Goal: Check status

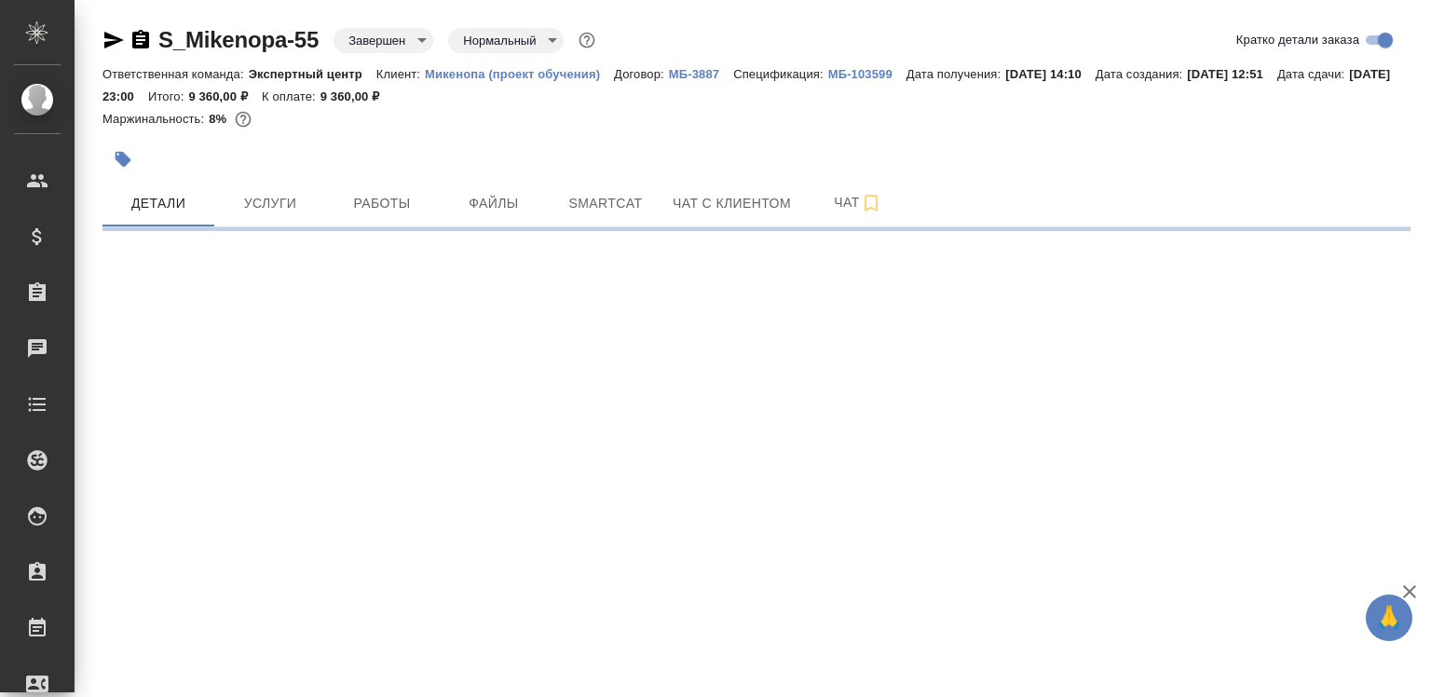
select select "RU"
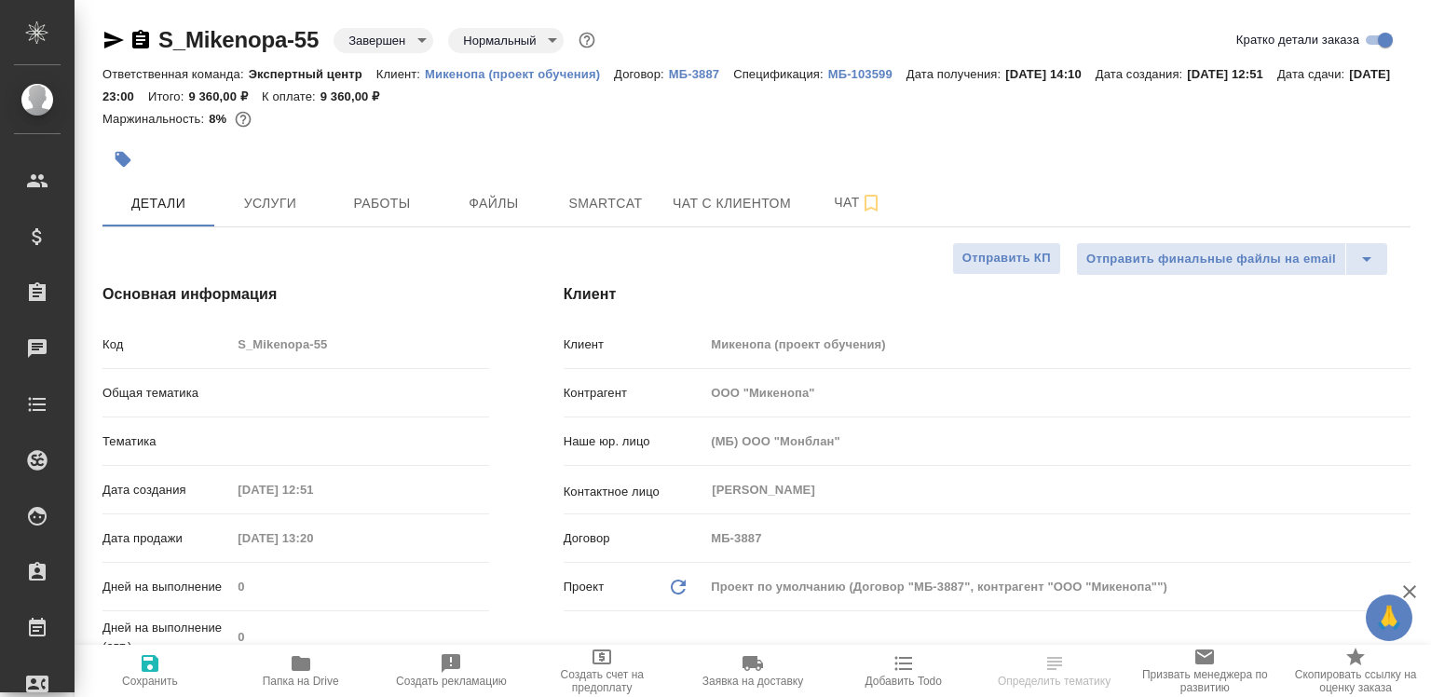
type textarea "x"
type input "Экспертный центр"
type input "Филипова Надежда"
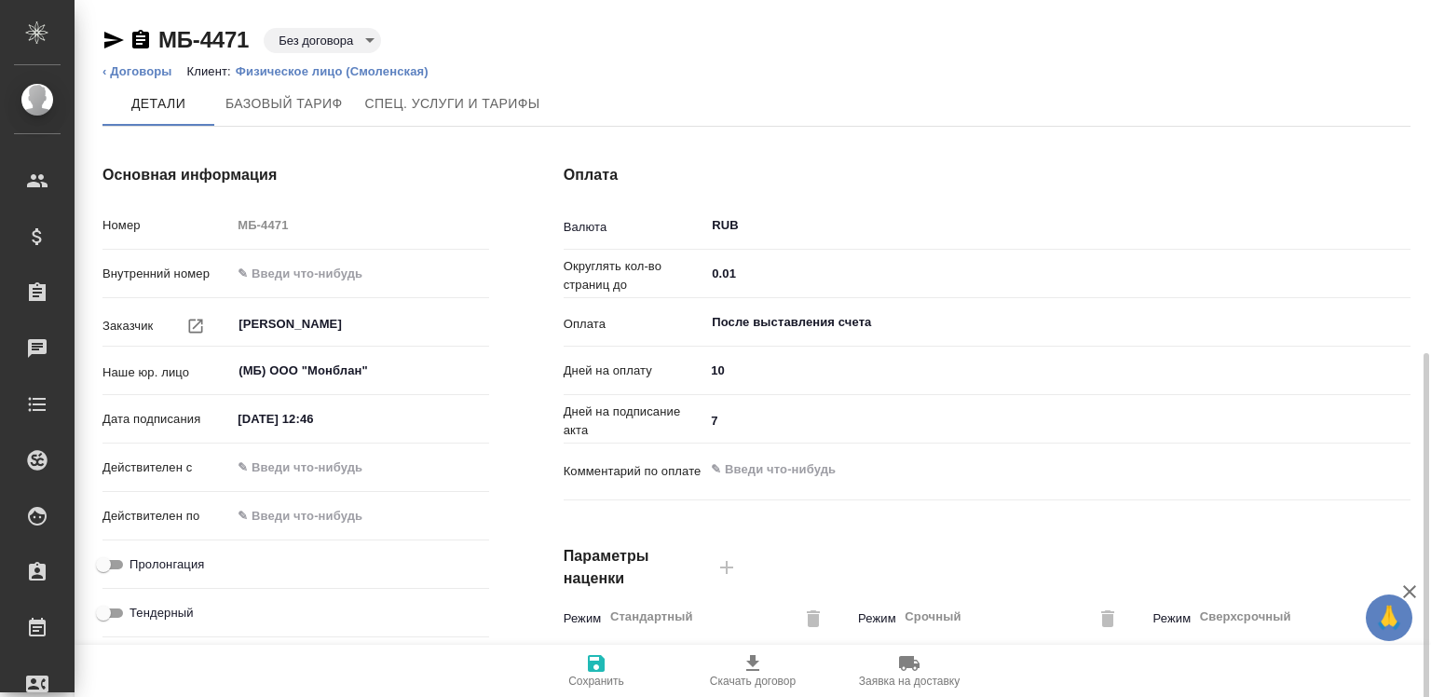
scroll to position [570, 0]
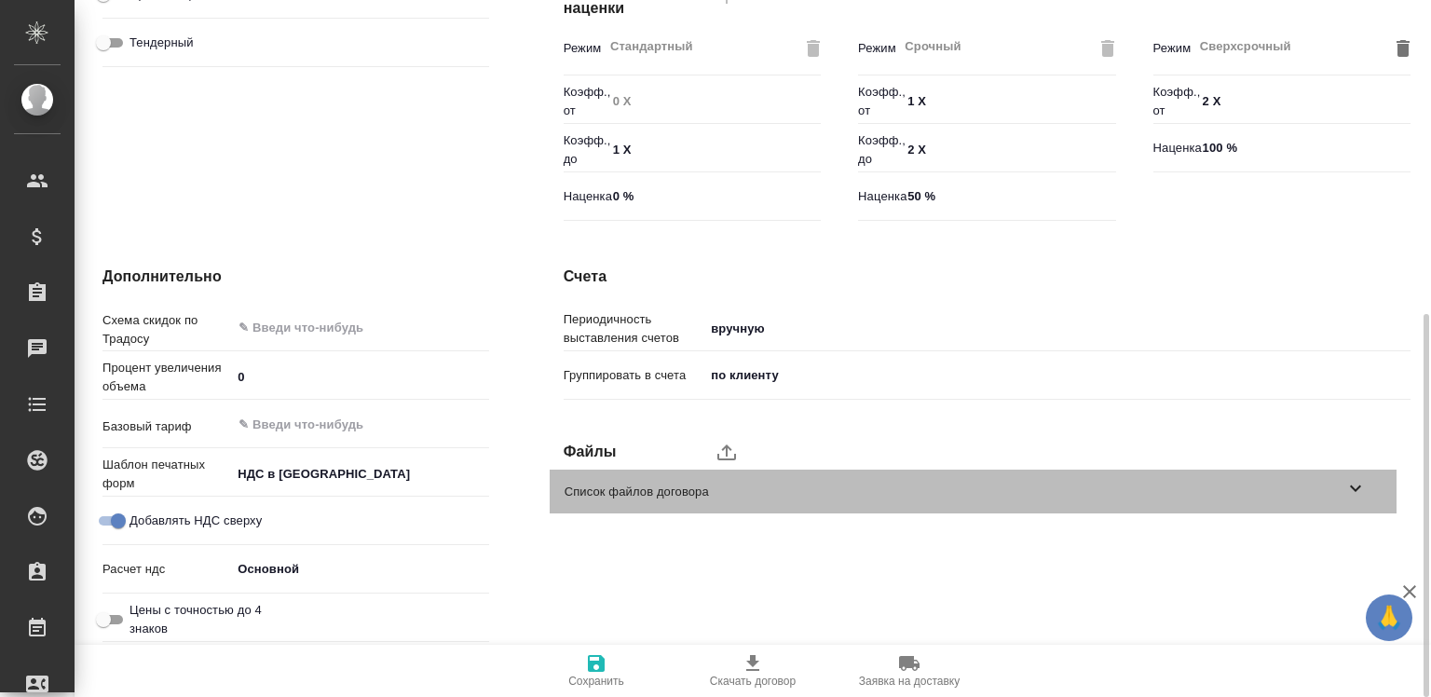
click at [600, 493] on span "Список файлов договора" at bounding box center [955, 492] width 780 height 19
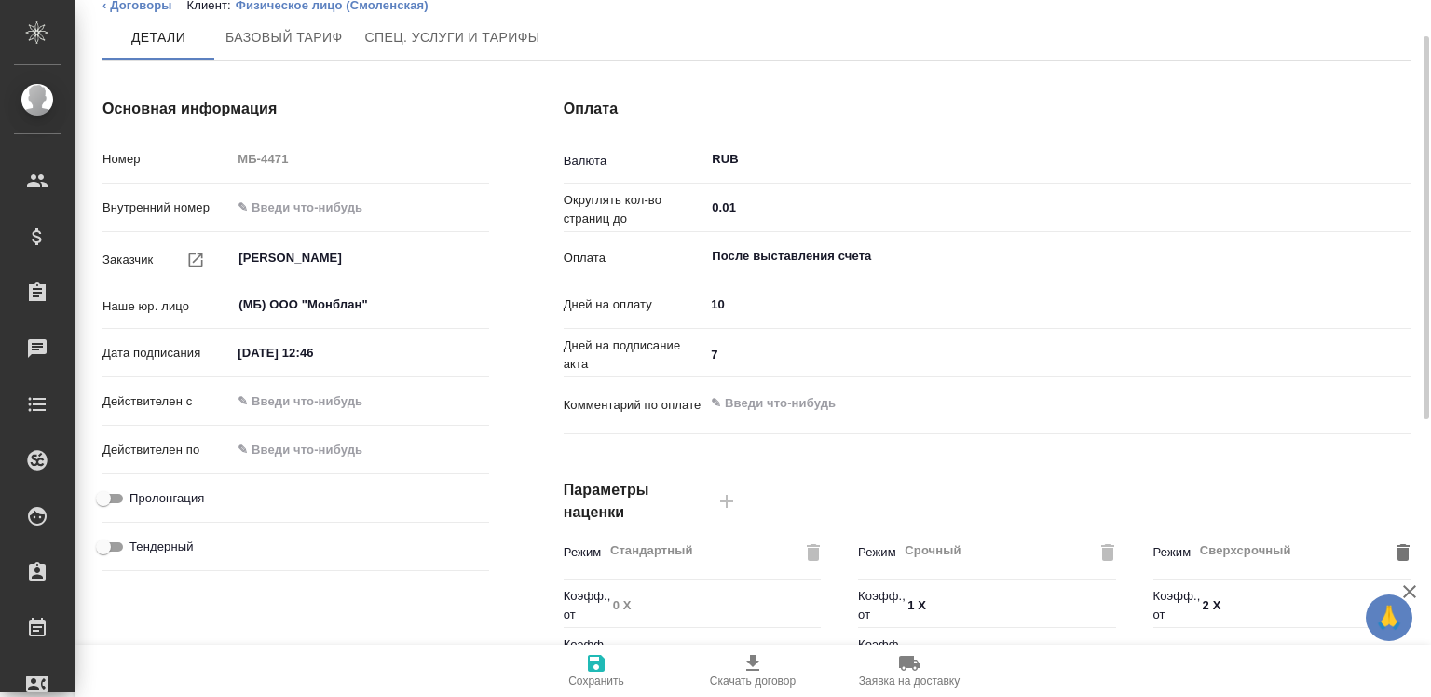
scroll to position [0, 0]
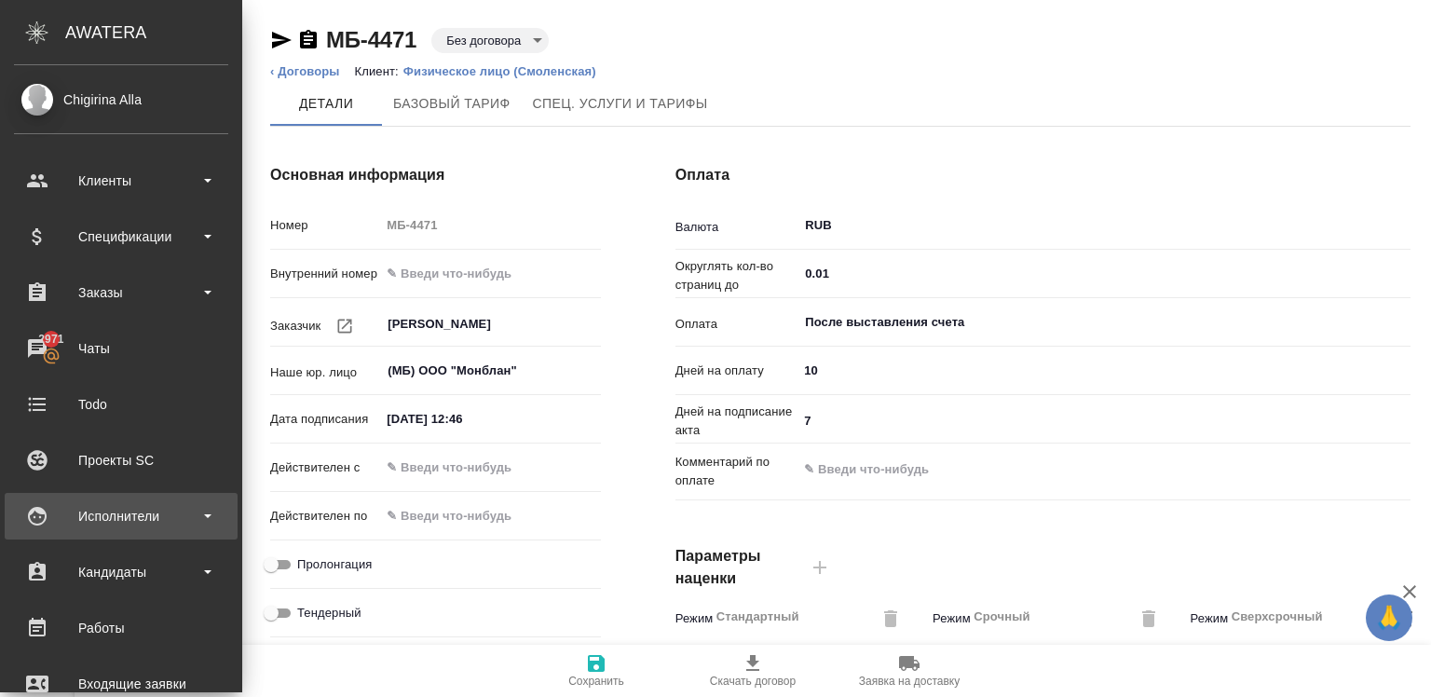
click at [100, 507] on div "Исполнители" at bounding box center [121, 516] width 214 height 28
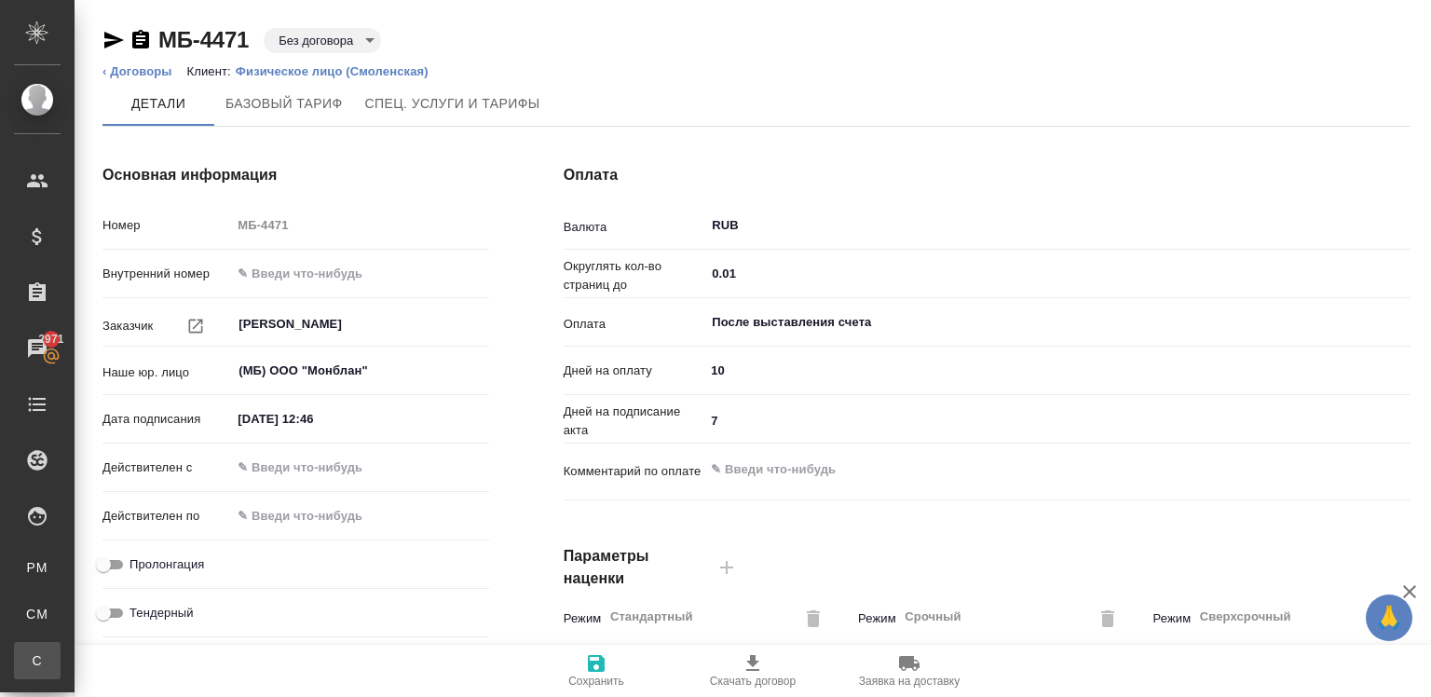
click at [75, 649] on li "С Спецификации" at bounding box center [37, 660] width 75 height 37
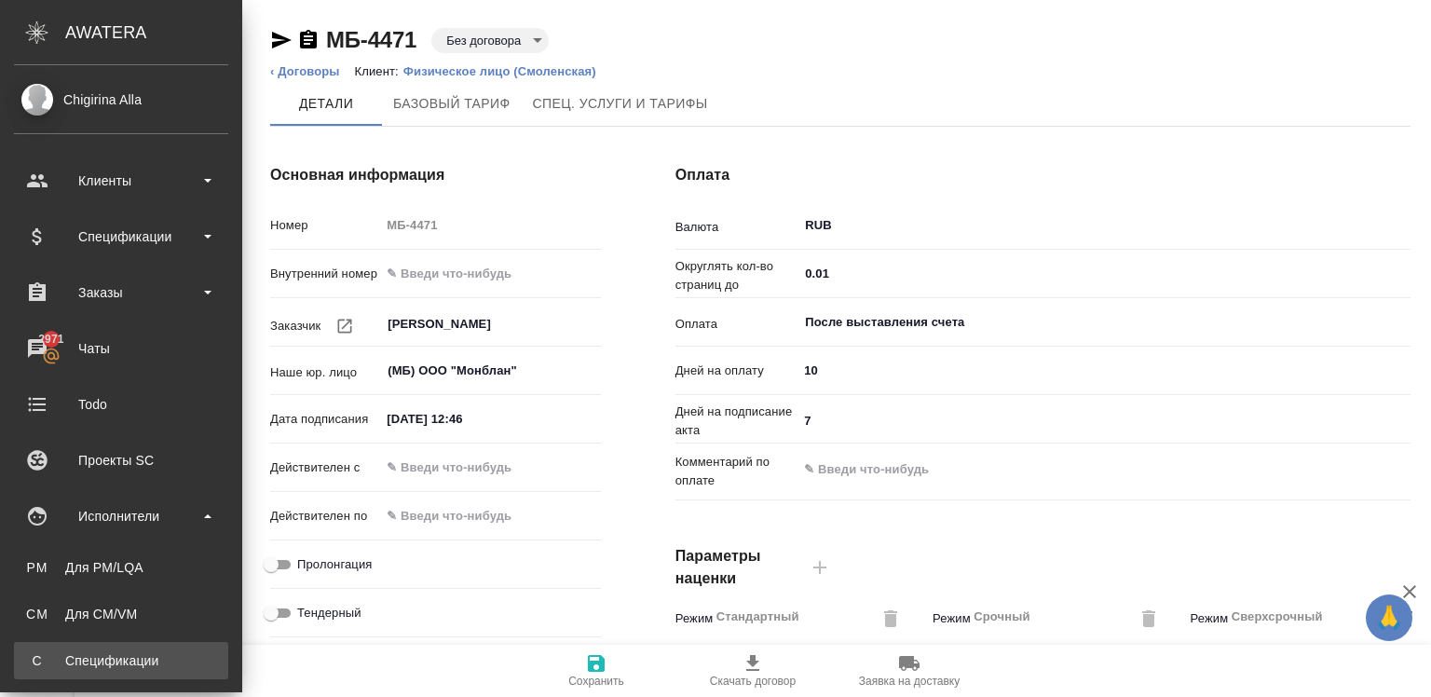
click at [132, 647] on link "С Спецификации" at bounding box center [121, 660] width 214 height 37
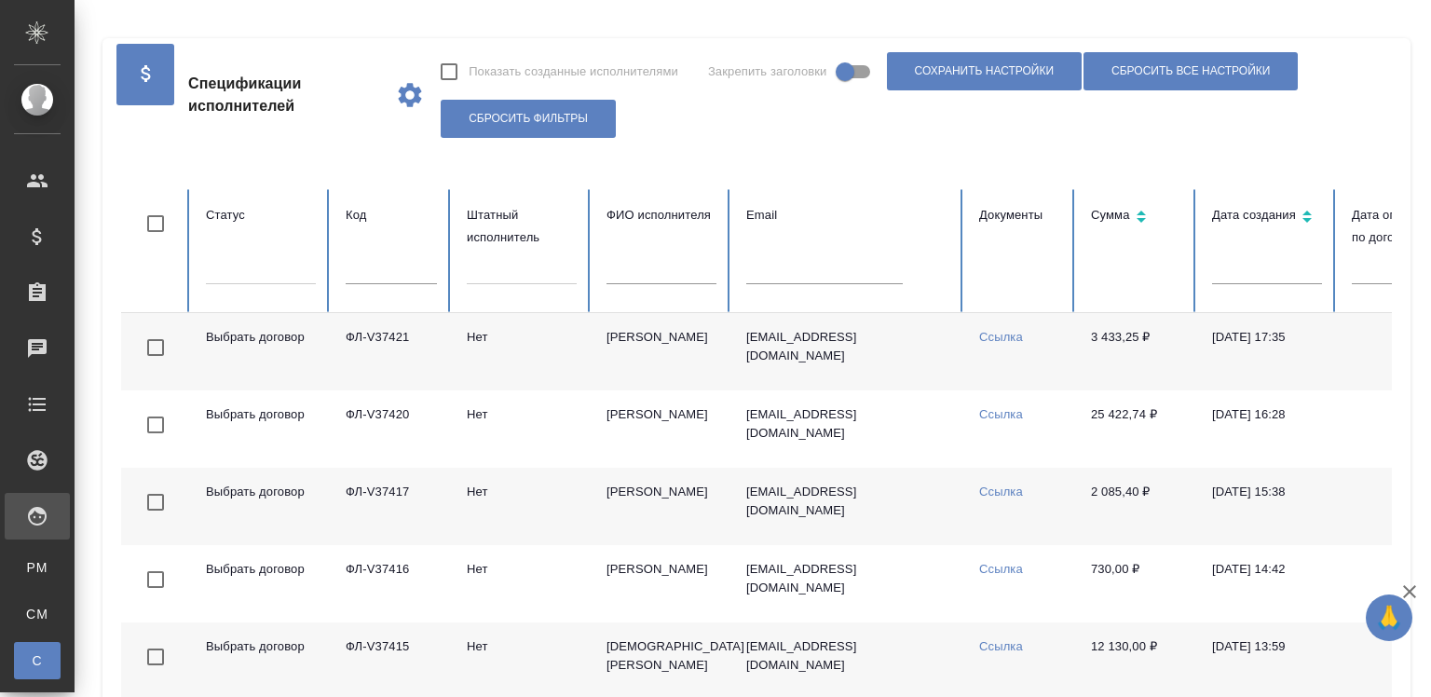
click at [273, 245] on th "Статус" at bounding box center [261, 251] width 140 height 124
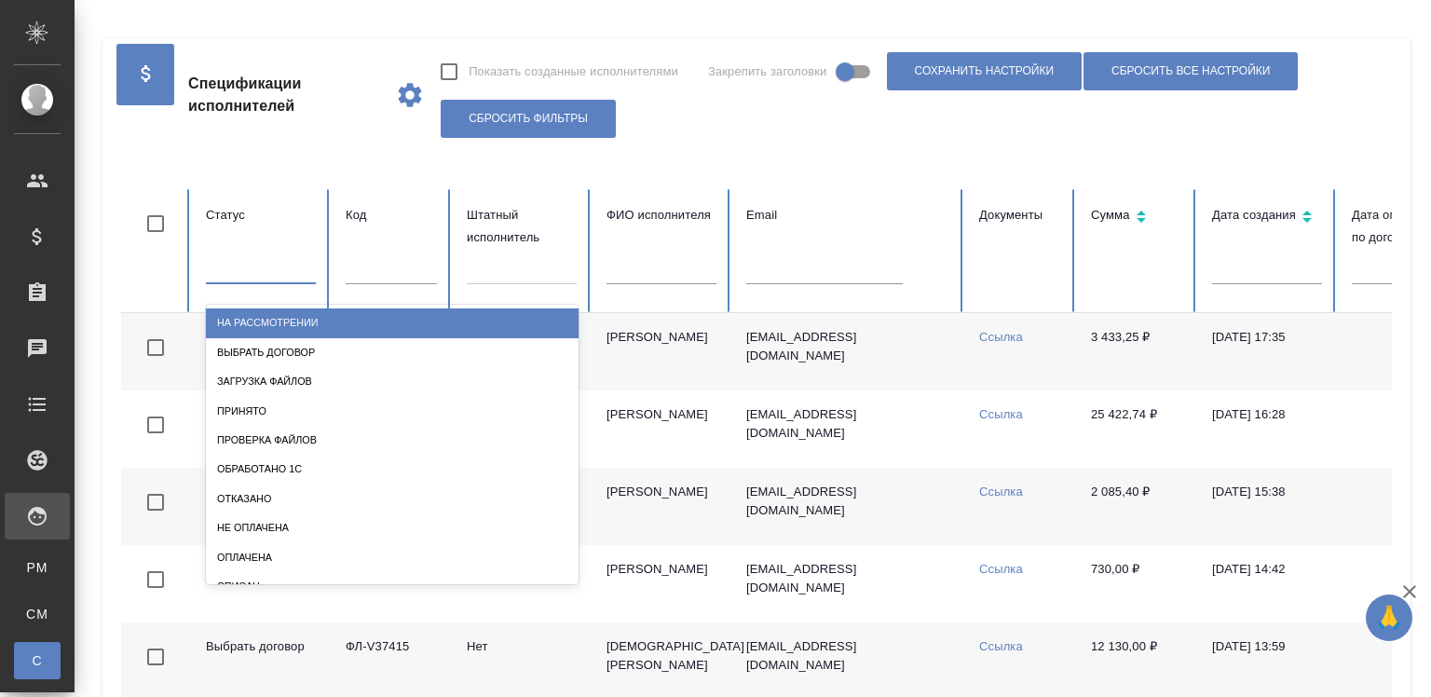
click at [274, 268] on div at bounding box center [261, 266] width 110 height 27
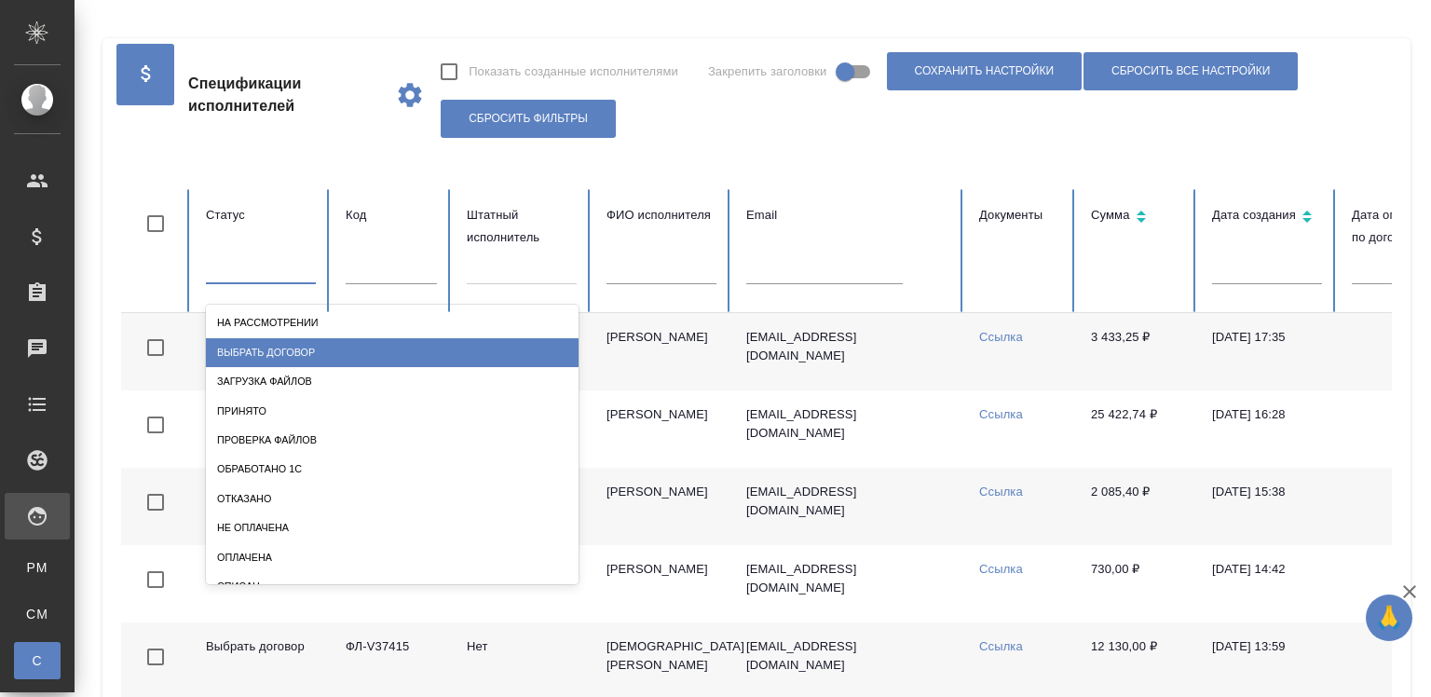
click at [283, 352] on div "Выбрать договор" at bounding box center [392, 352] width 373 height 29
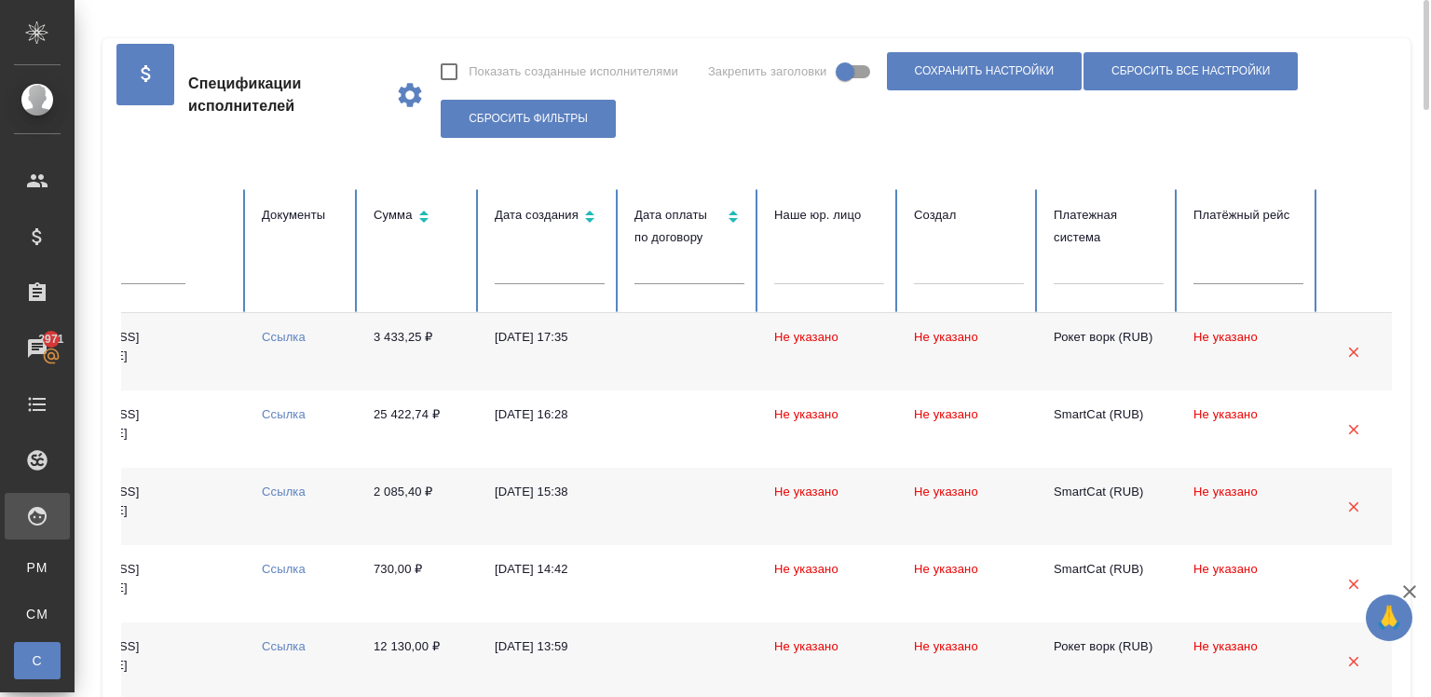
scroll to position [0, 724]
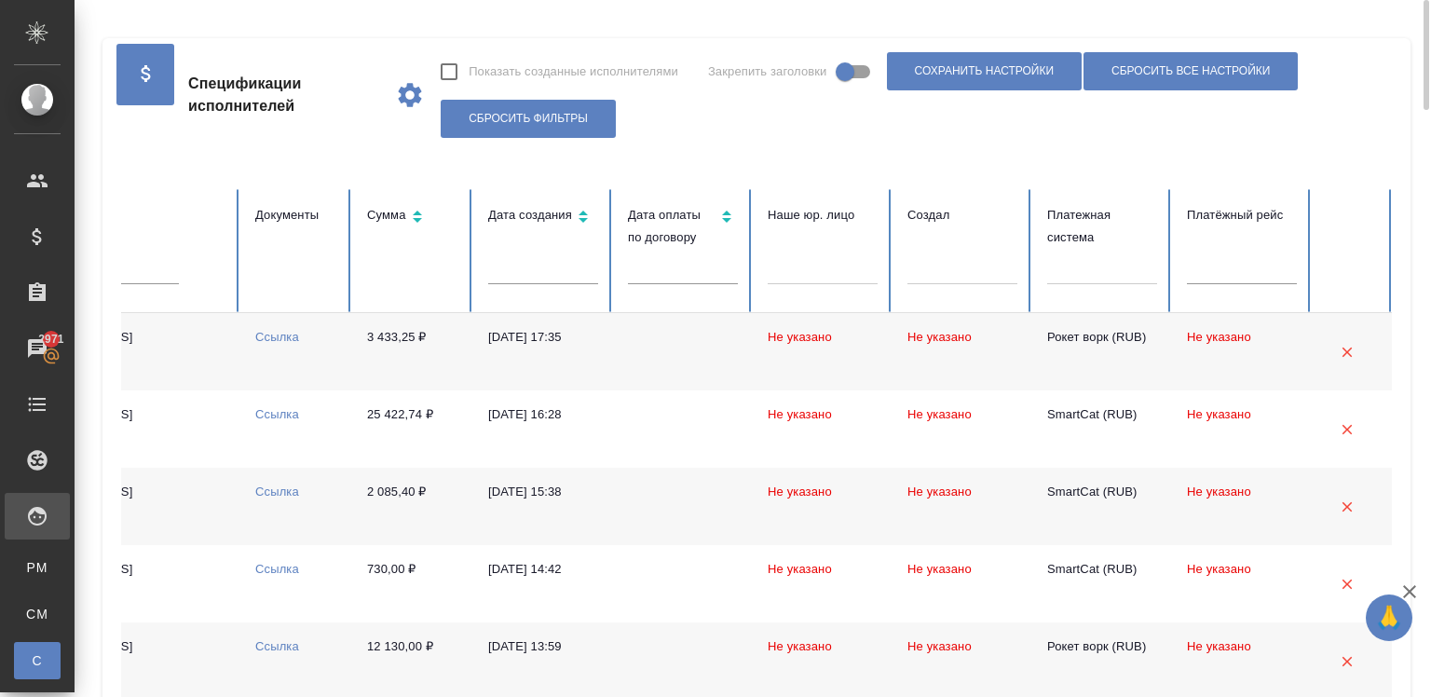
click at [1117, 265] on div at bounding box center [1102, 266] width 110 height 27
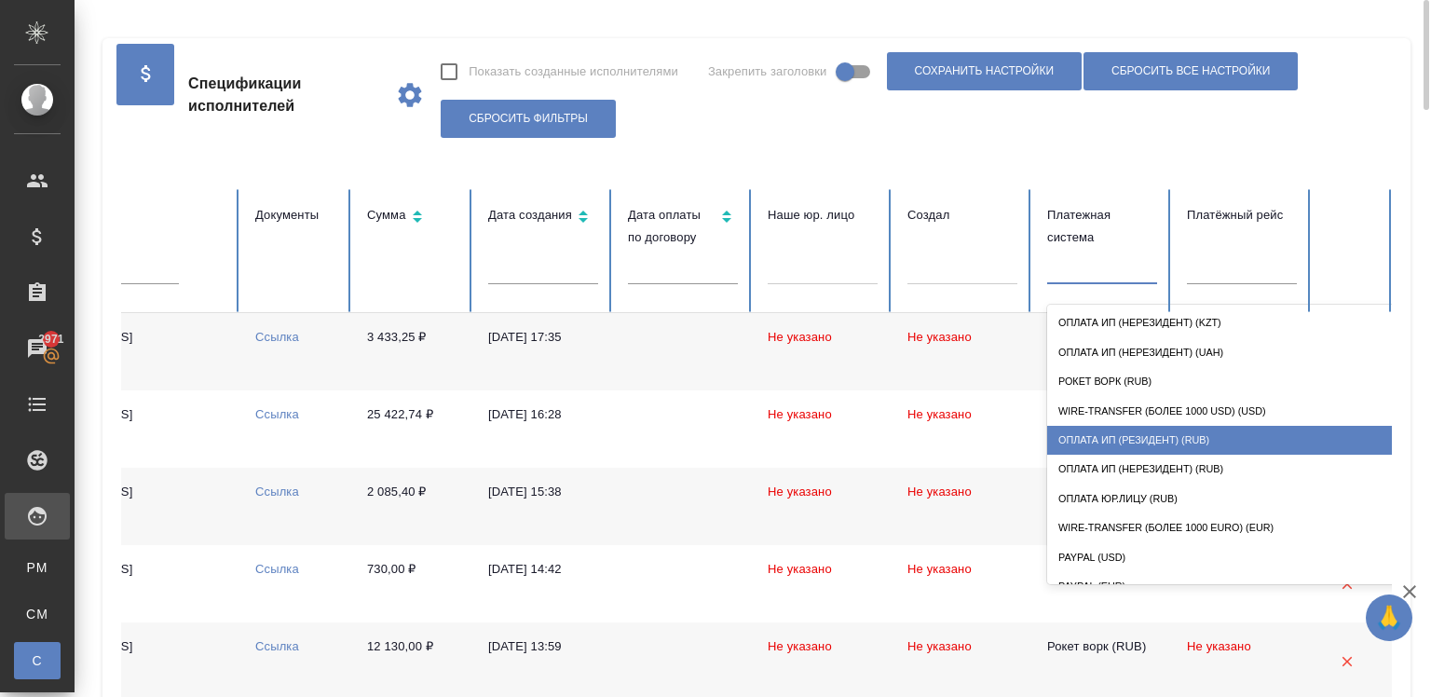
click at [1122, 441] on div "Оплата ИП (резидент) (RUB)" at bounding box center [1233, 440] width 373 height 29
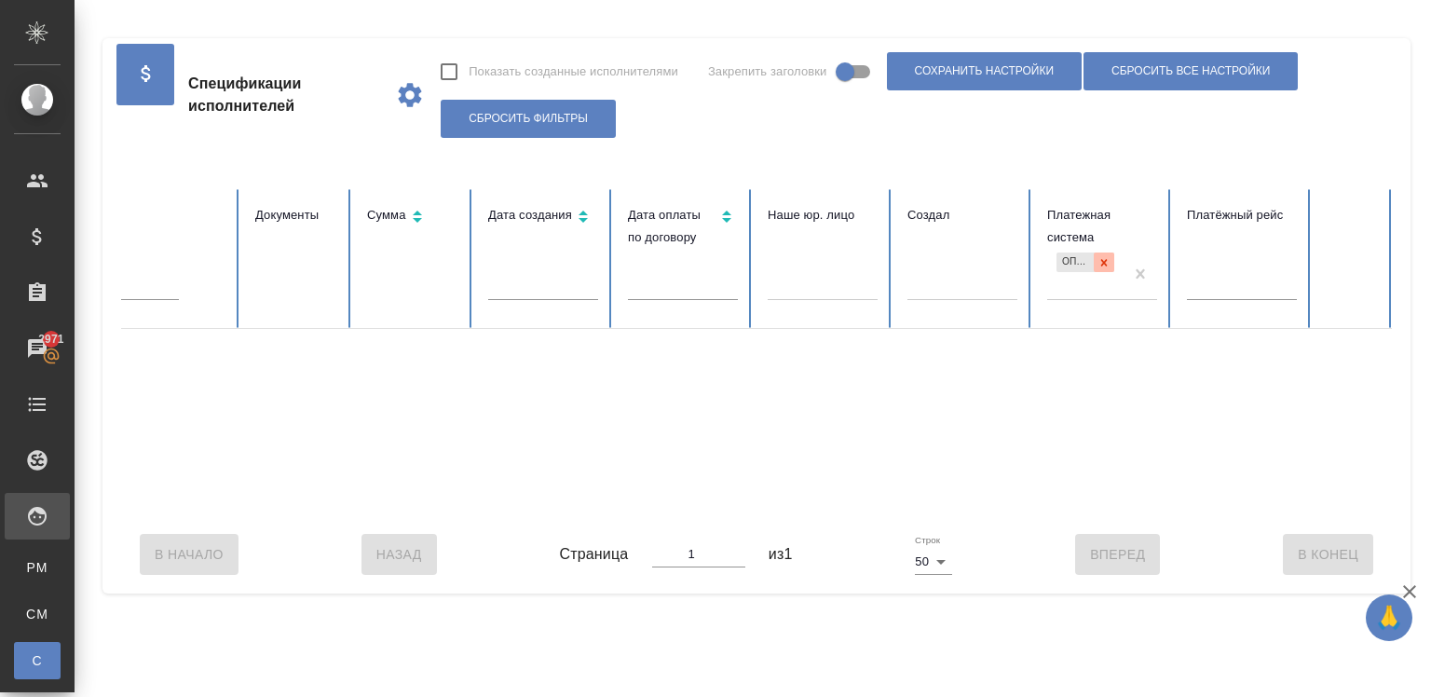
click at [1094, 257] on div at bounding box center [1104, 263] width 20 height 20
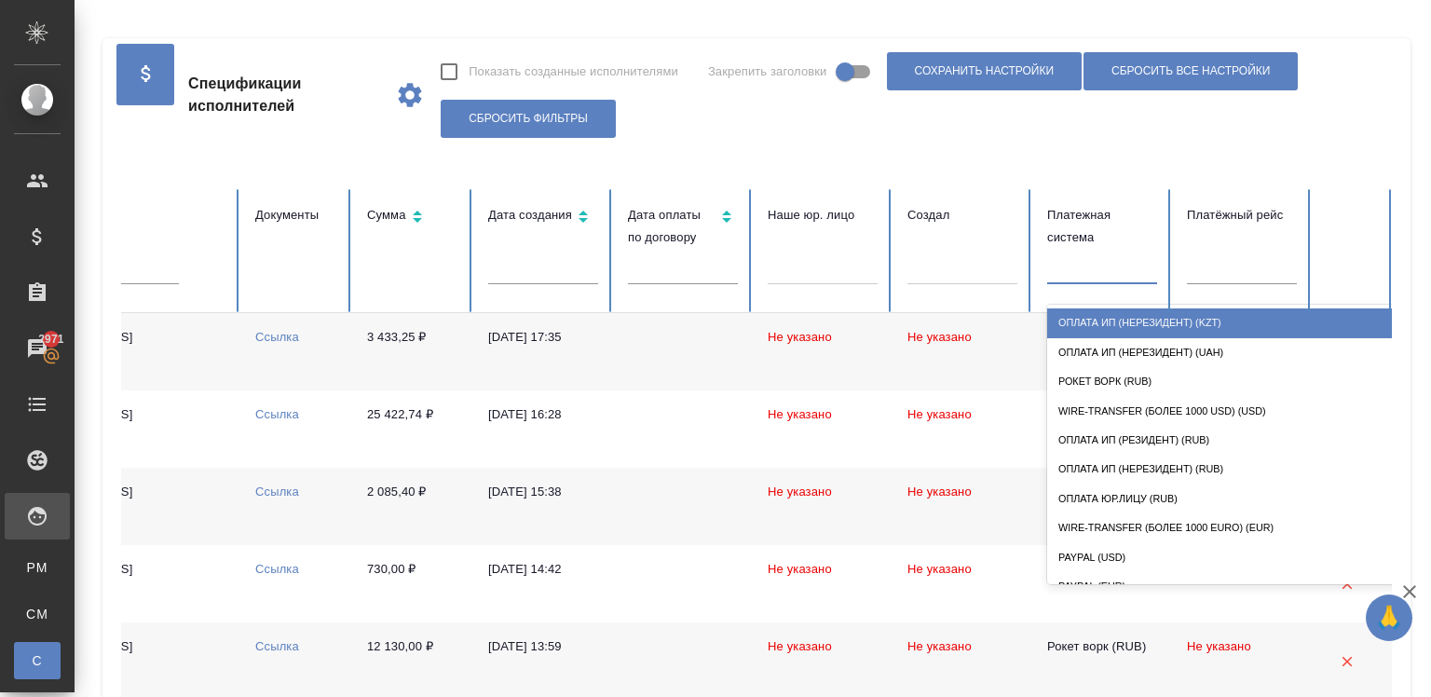
click at [1088, 271] on div at bounding box center [1102, 266] width 110 height 27
click at [1090, 314] on div "Оплата ИП (нерезидент) (KZT)" at bounding box center [1233, 322] width 373 height 29
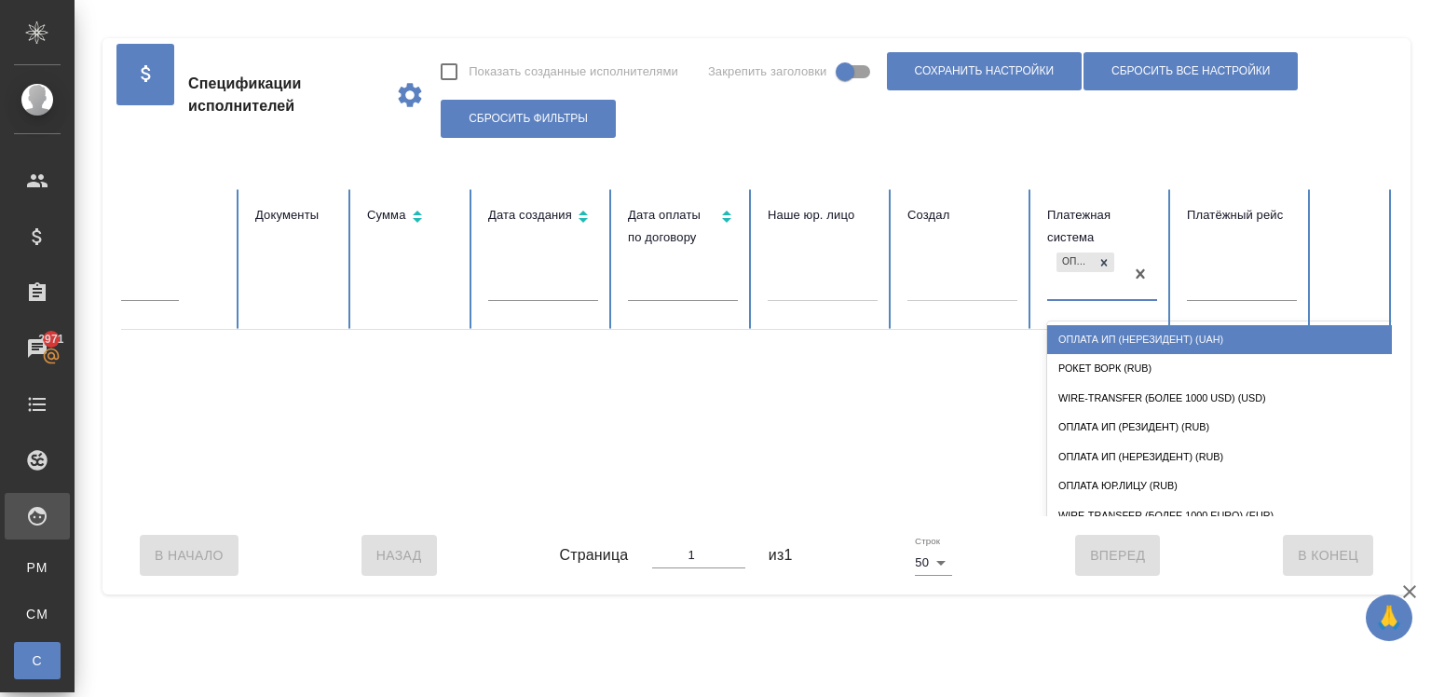
click at [1096, 252] on div "Оплата ИП (нерезидент) (KZT)" at bounding box center [1085, 274] width 76 height 50
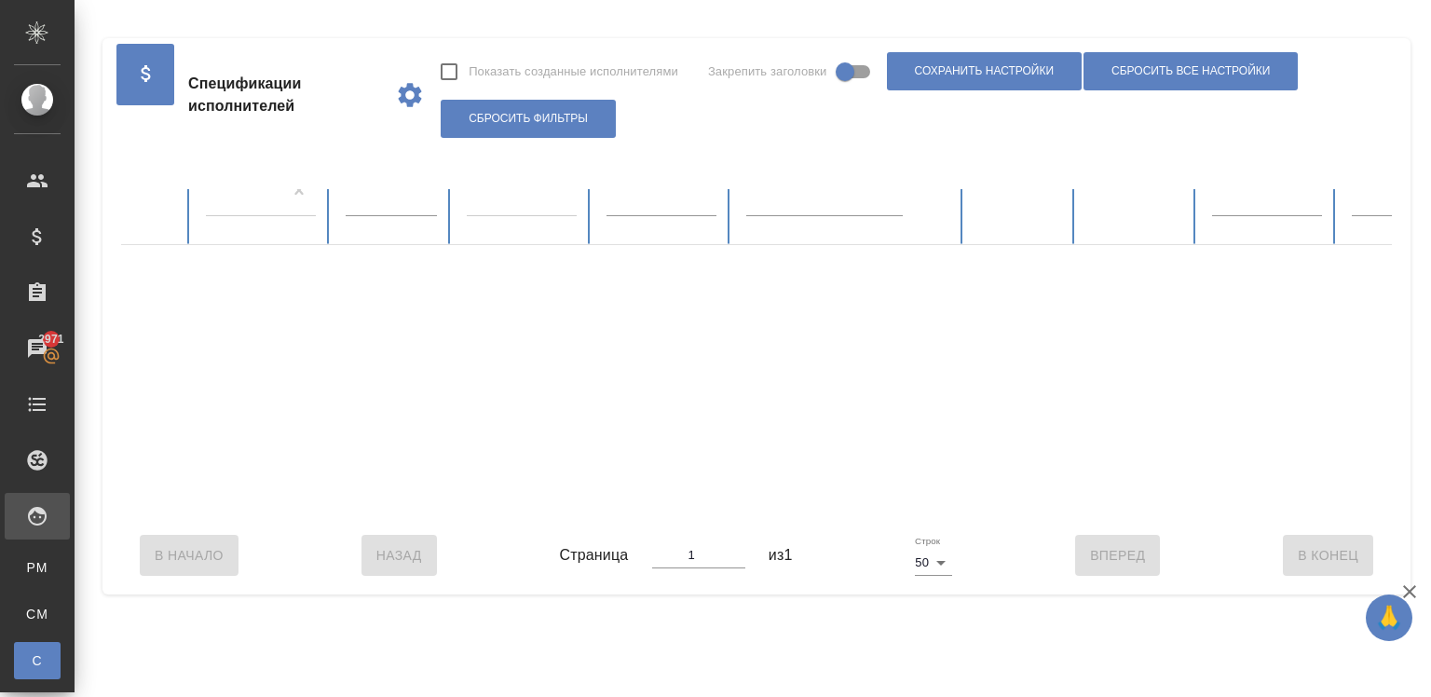
scroll to position [0, 0]
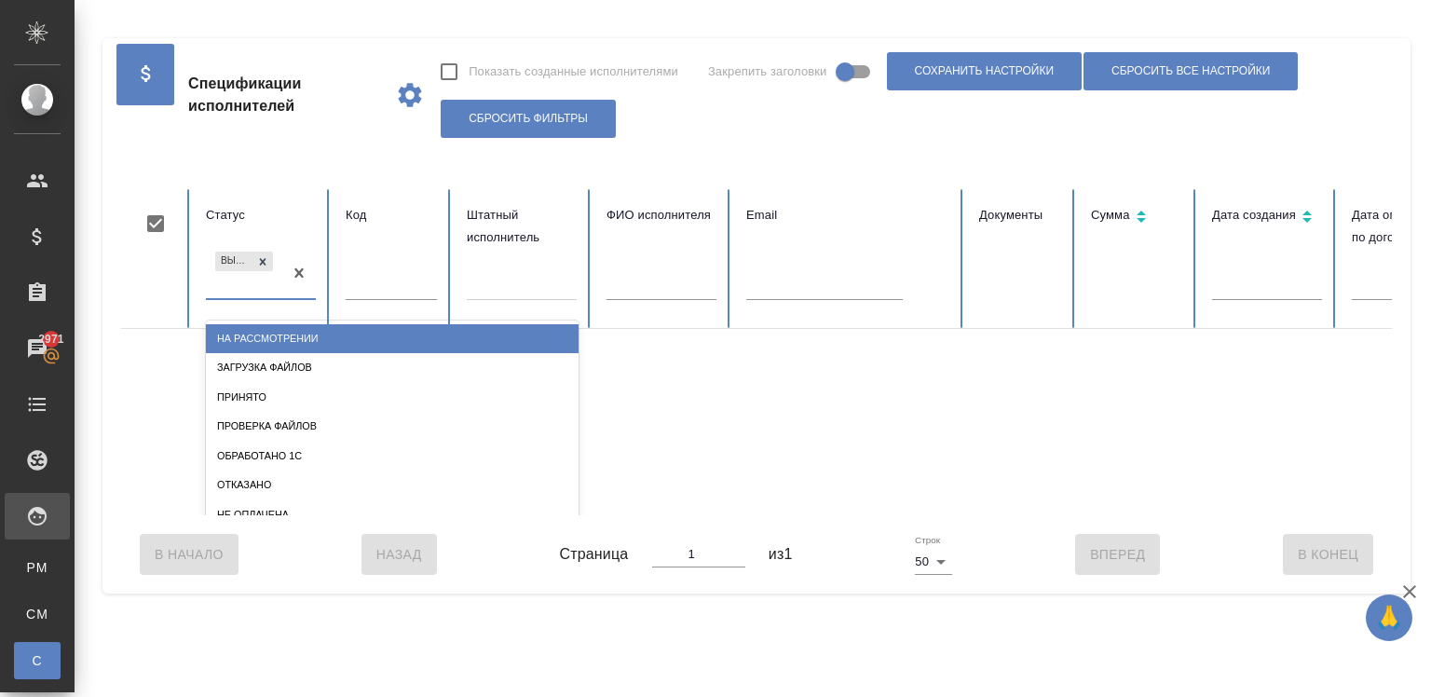
click at [252, 253] on div "Выбрать договор" at bounding box center [244, 262] width 58 height 20
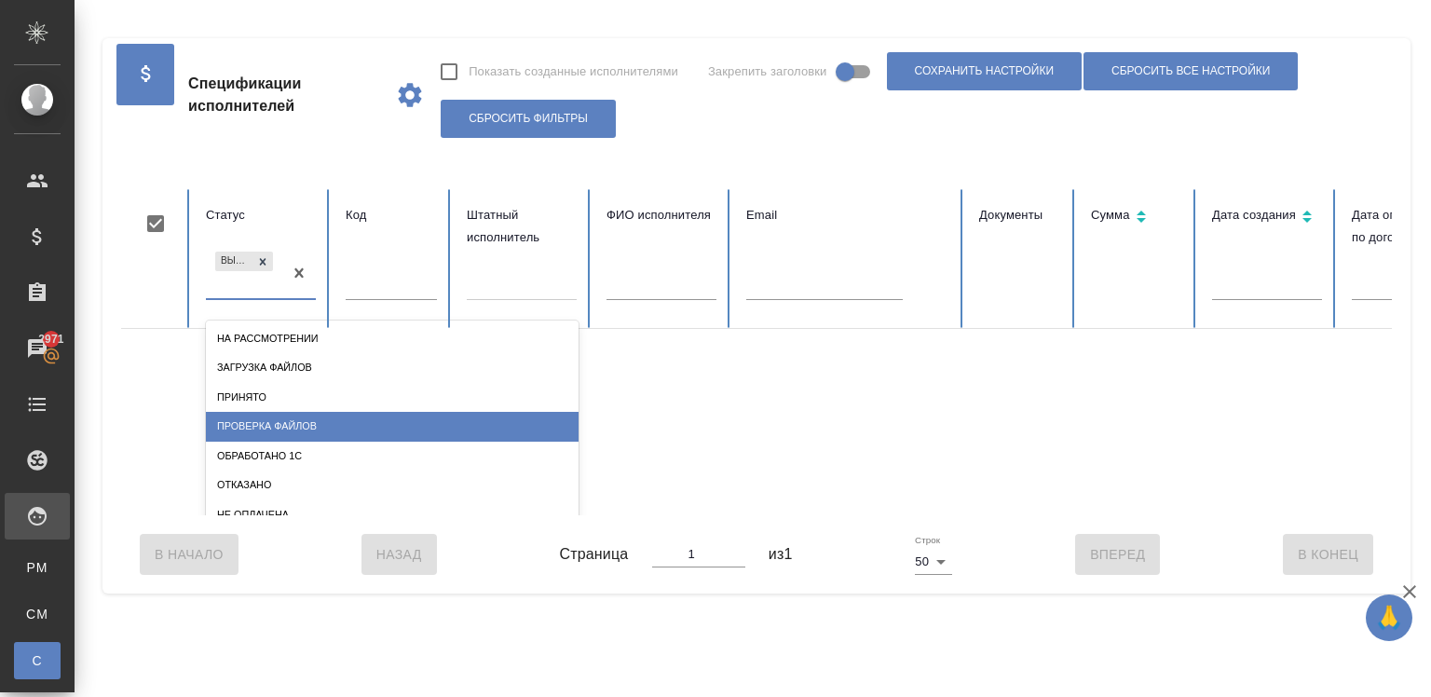
click at [256, 427] on div "Проверка файлов" at bounding box center [392, 426] width 373 height 29
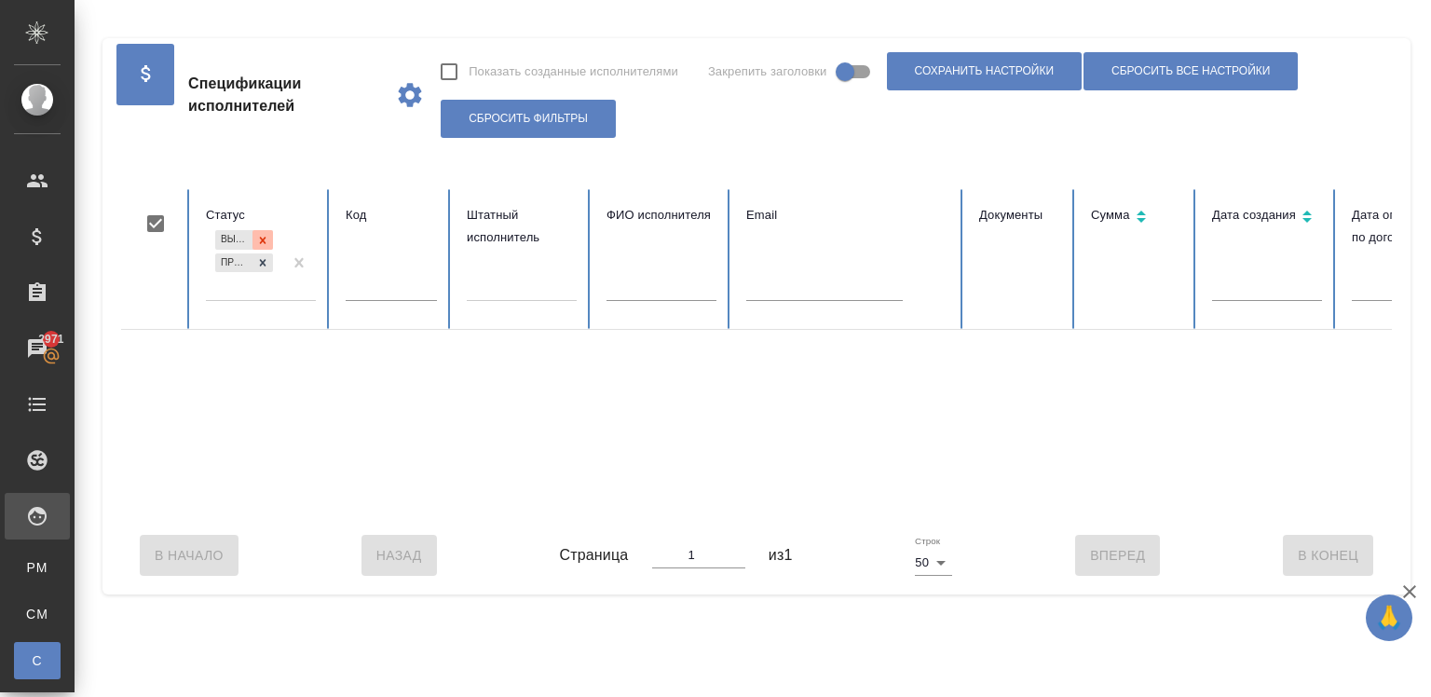
click at [253, 237] on div at bounding box center [263, 240] width 20 height 20
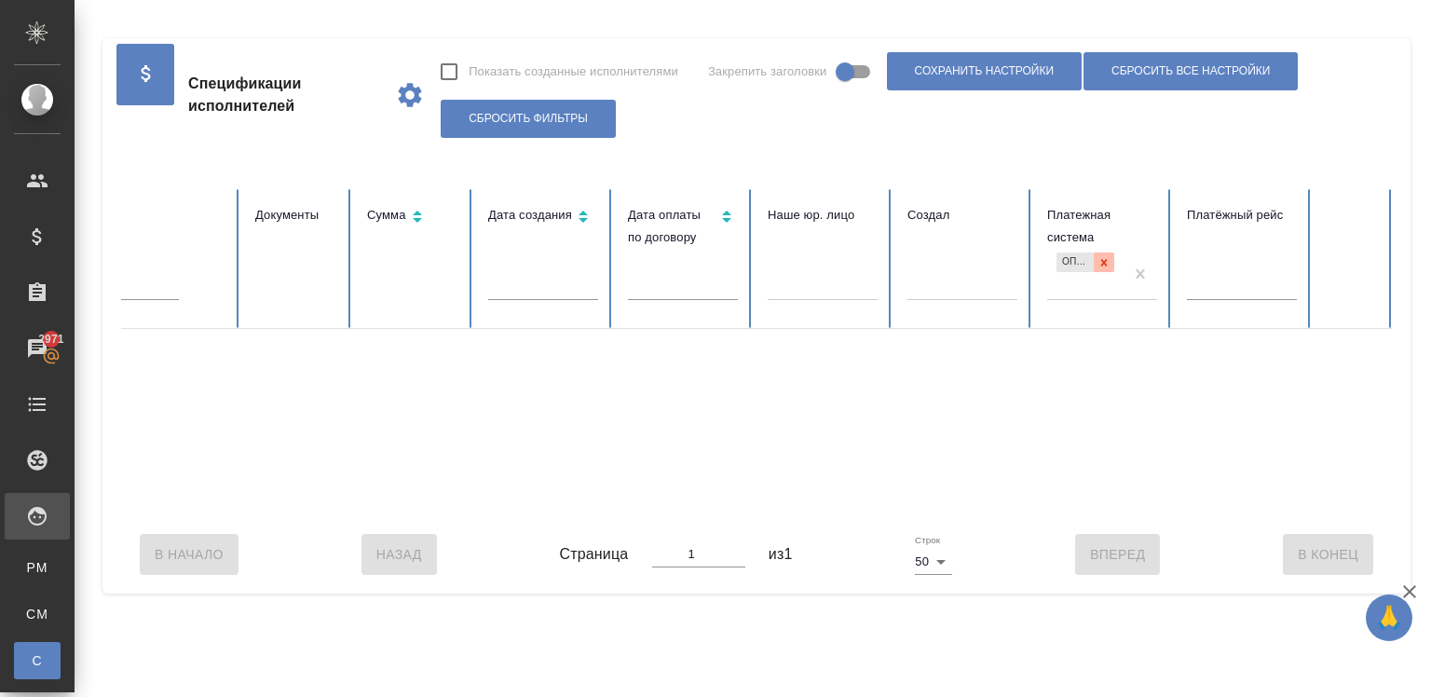
click at [1098, 259] on icon at bounding box center [1104, 262] width 13 height 13
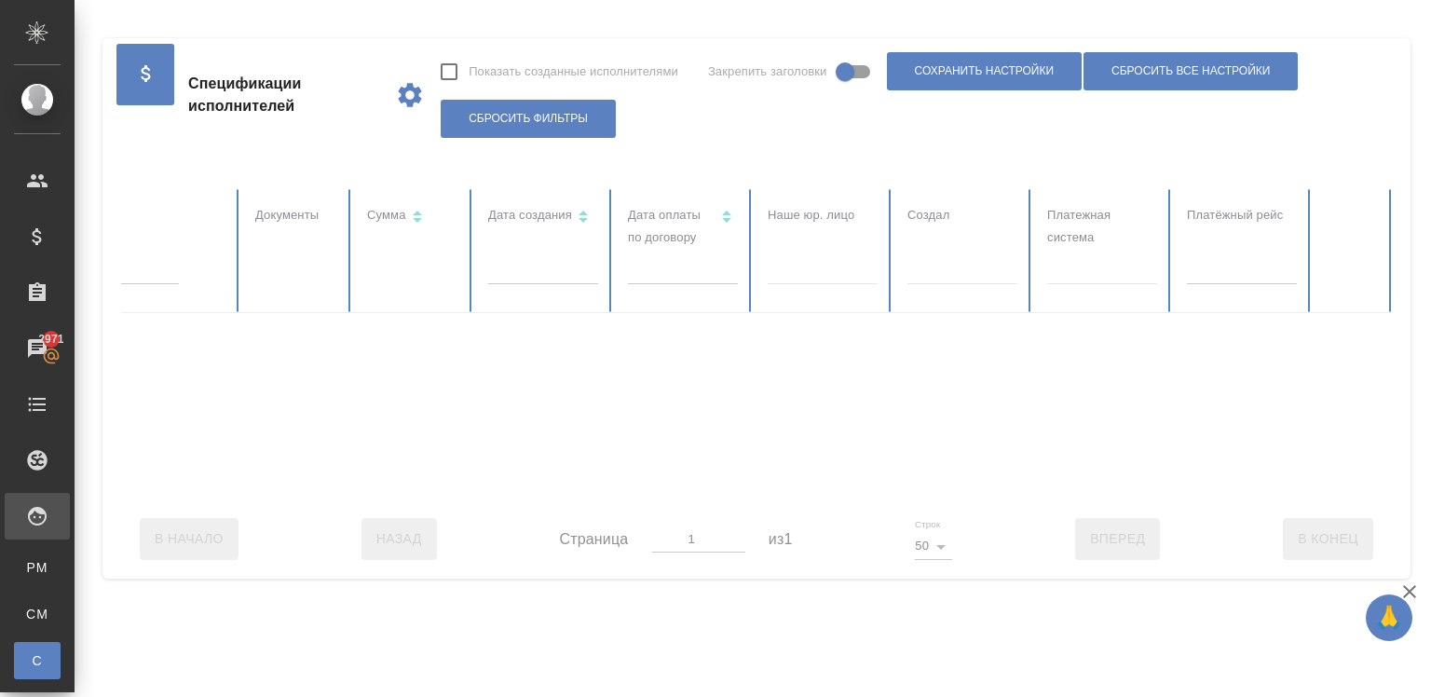
checkbox input "false"
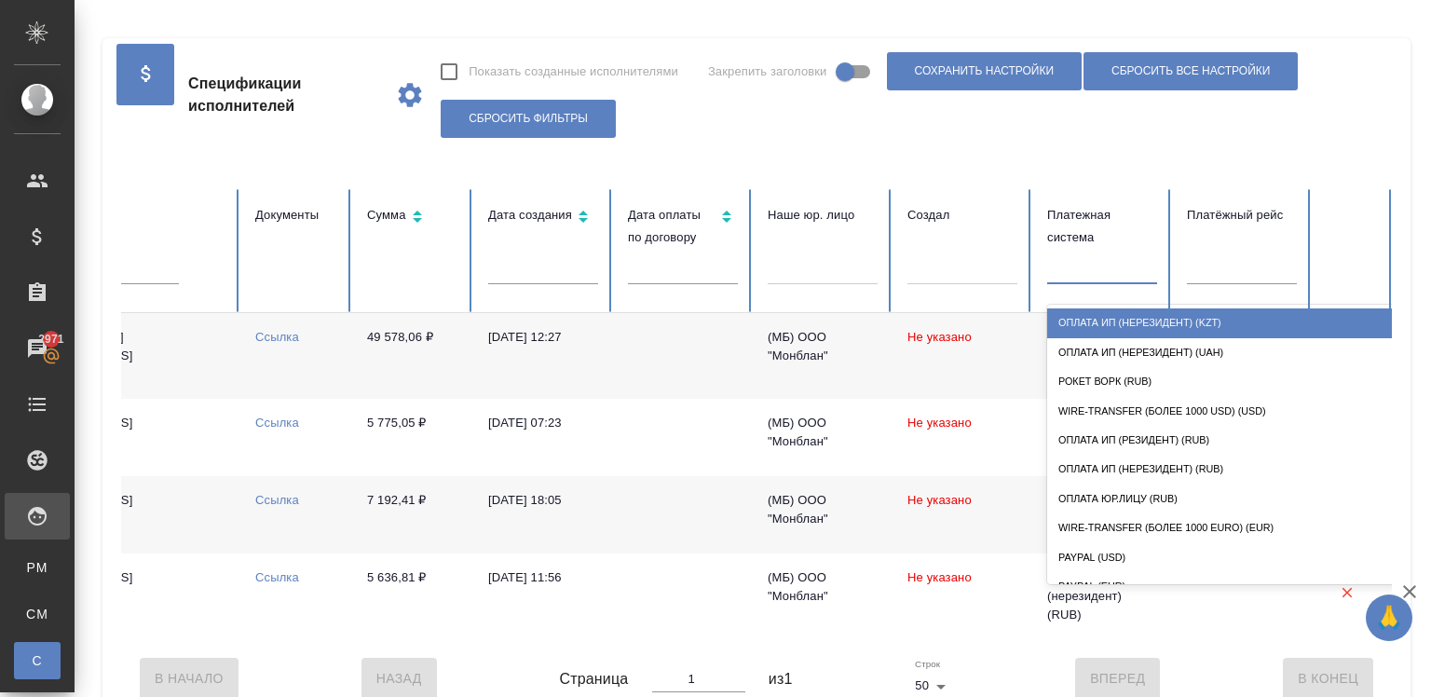
click at [1097, 263] on div at bounding box center [1102, 266] width 110 height 27
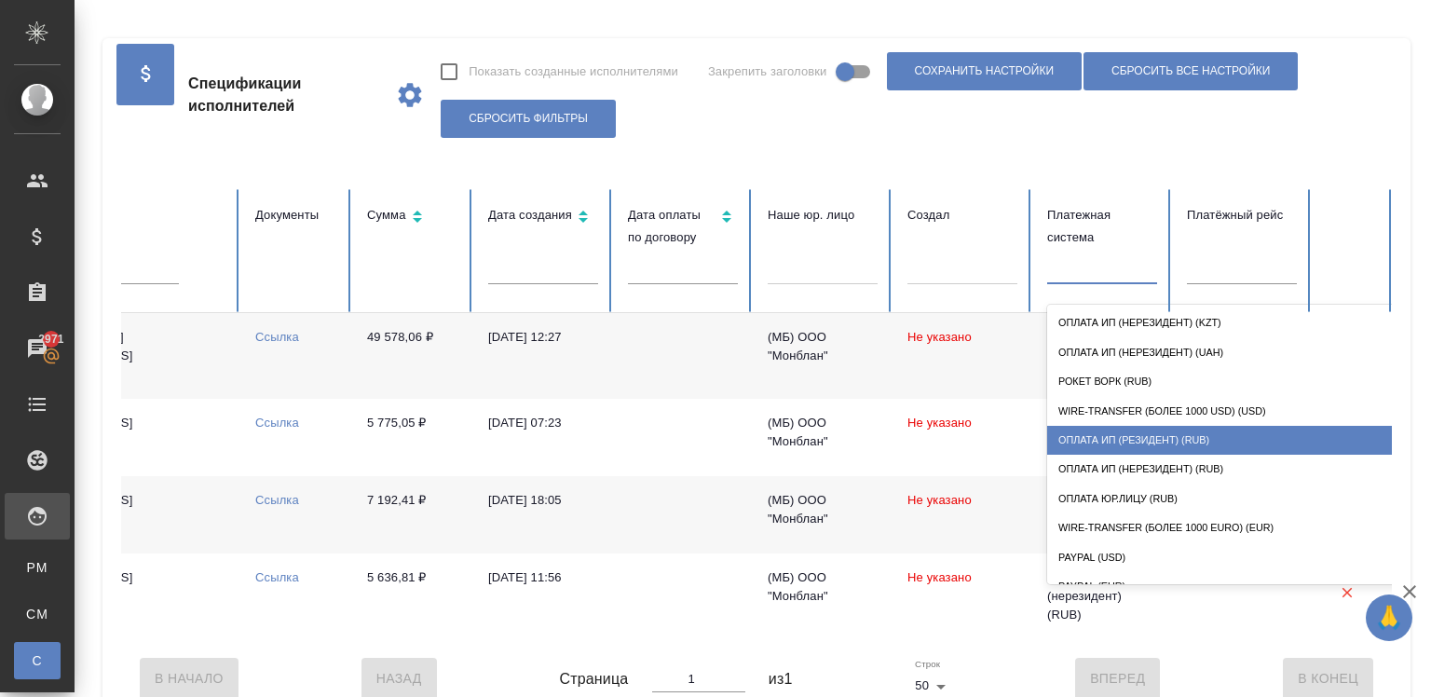
click at [1106, 429] on div "Оплата ИП (резидент) (RUB)" at bounding box center [1233, 440] width 373 height 29
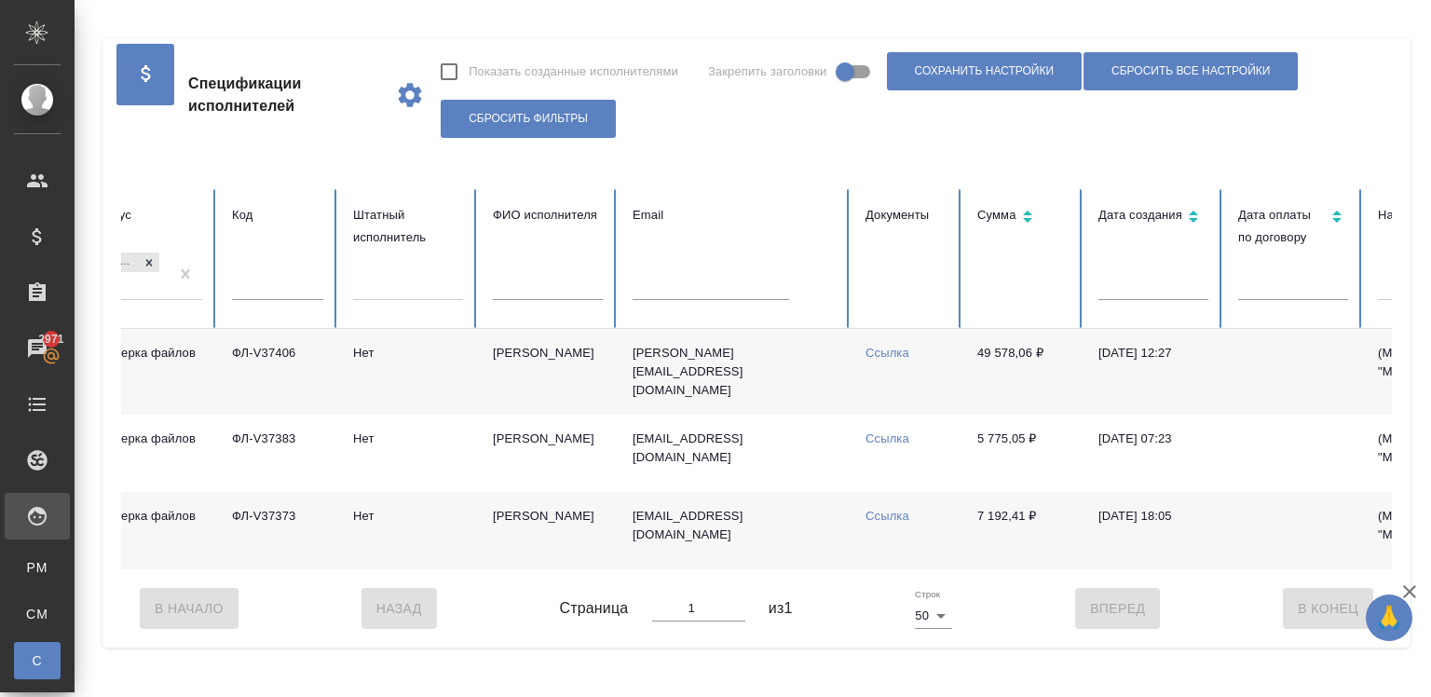
scroll to position [0, 0]
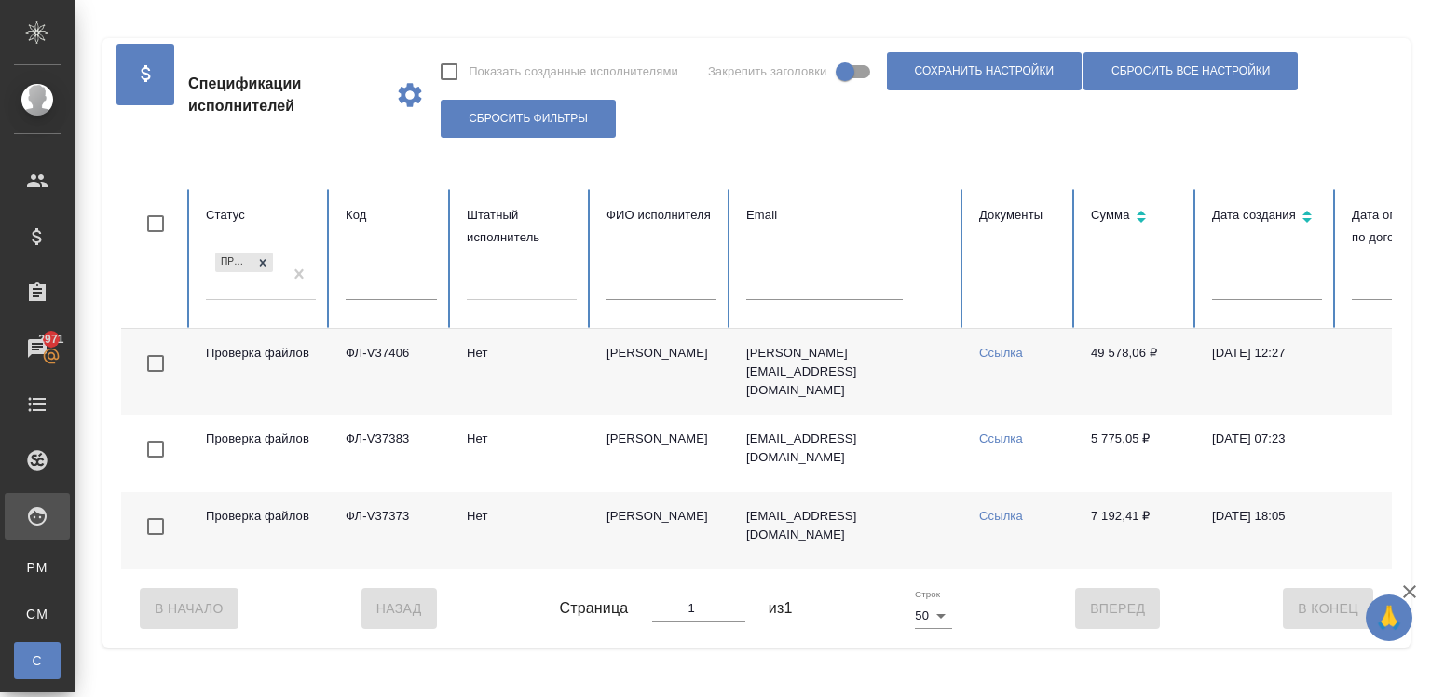
click at [496, 526] on td "Нет" at bounding box center [522, 530] width 140 height 77
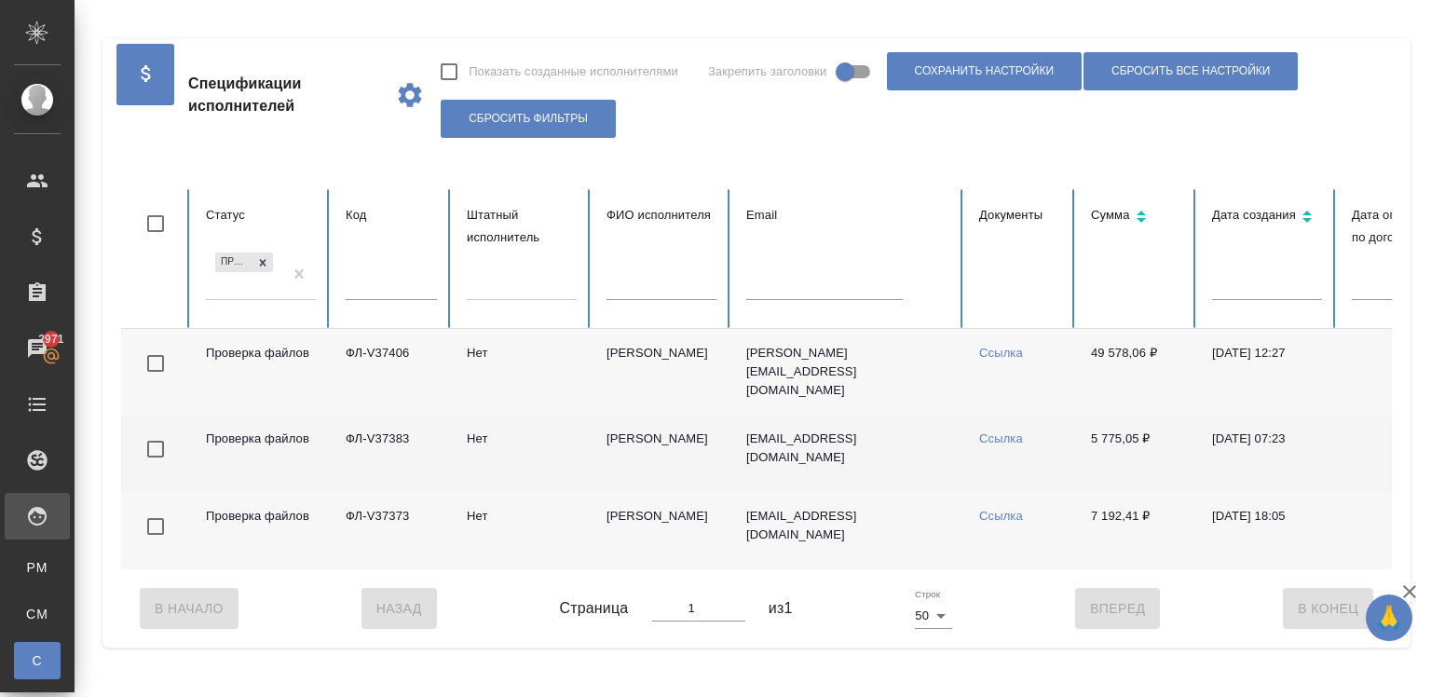
click at [541, 450] on td "Нет" at bounding box center [522, 453] width 140 height 77
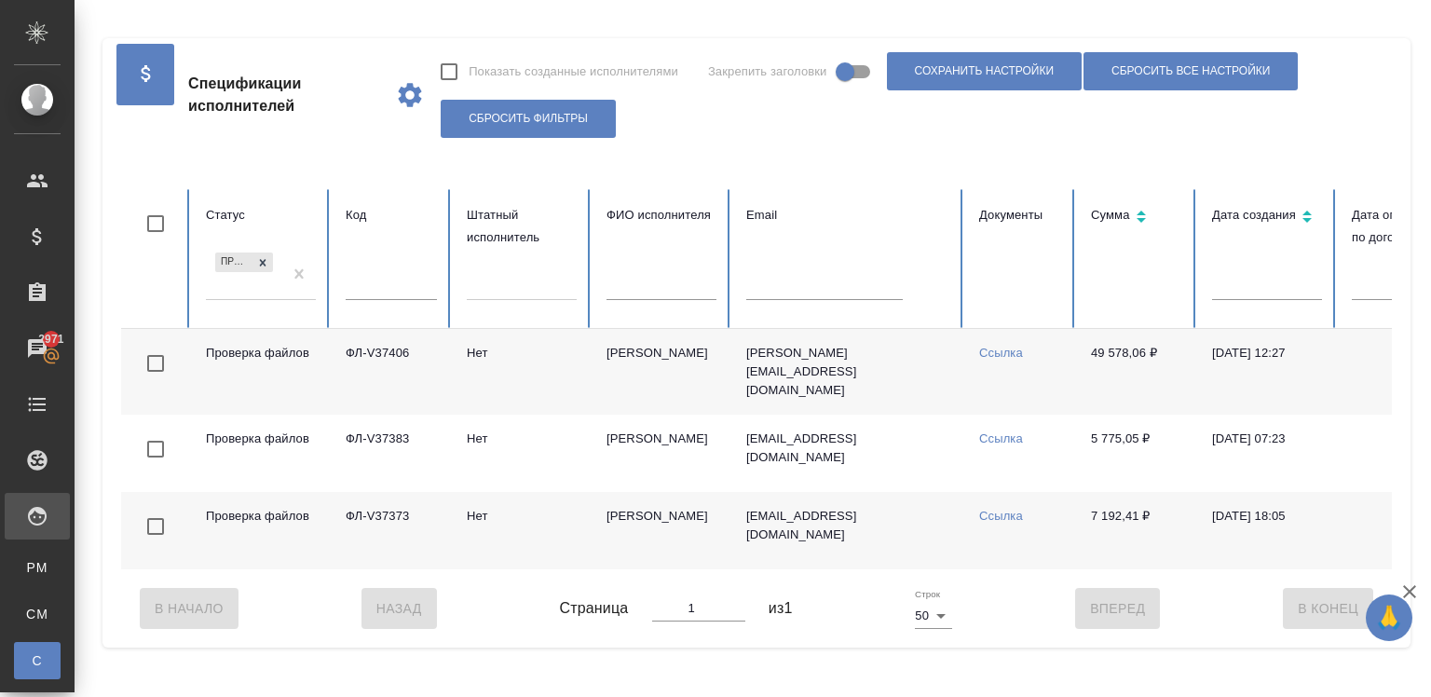
click at [511, 375] on td "Нет" at bounding box center [522, 372] width 140 height 86
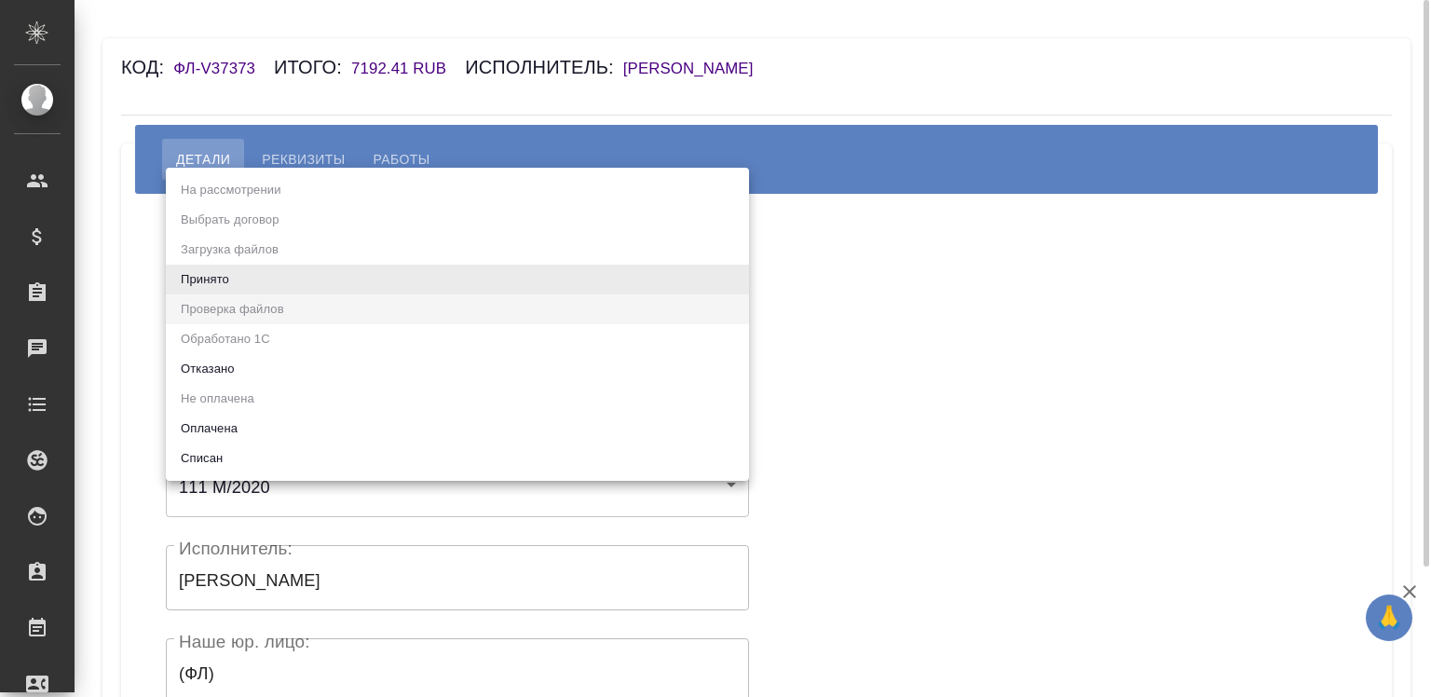
click at [302, 294] on body "🙏 .cls-1 fill:#fff; AWATERA Chigirina Alla Клиенты Спецификации Заказы Чаты Tod…" at bounding box center [715, 348] width 1431 height 697
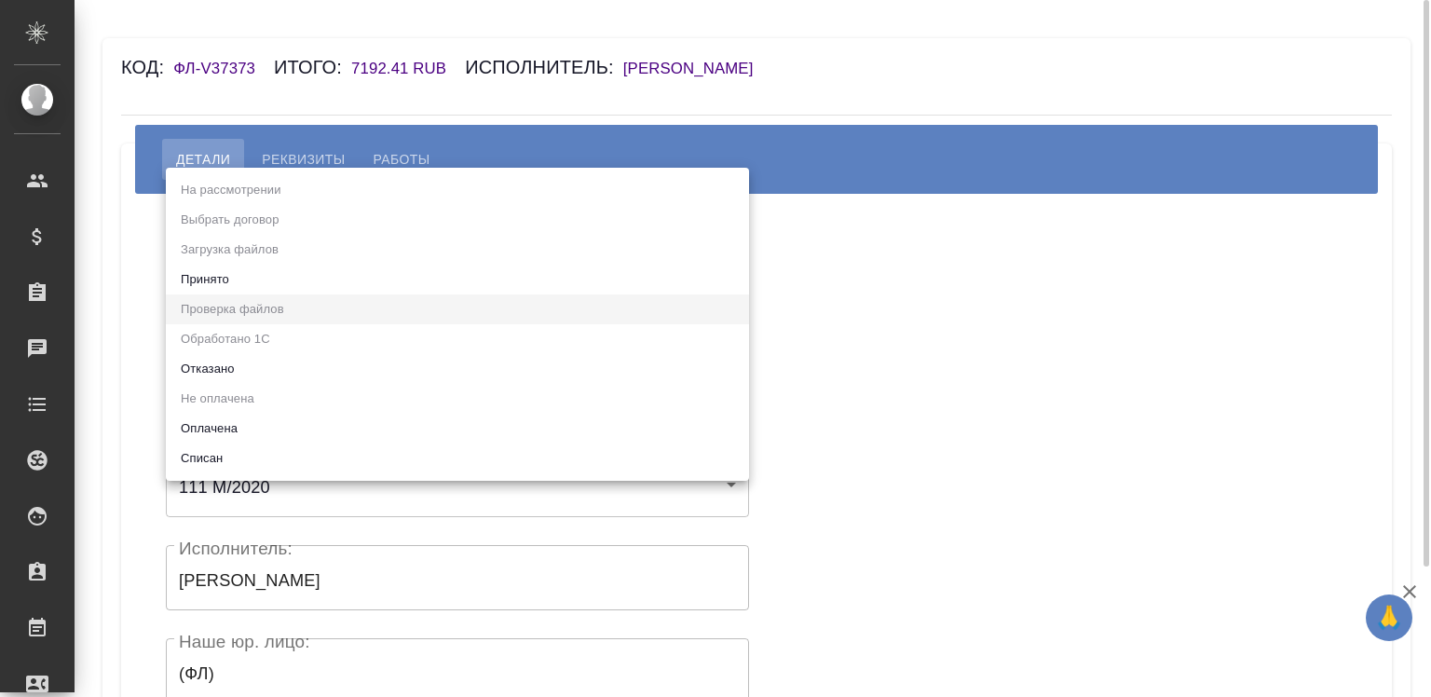
click at [302, 294] on ul "На рассмотрении Выбрать договор Загрузка файлов Принято Проверка файлов Обработ…" at bounding box center [457, 324] width 583 height 313
click at [287, 260] on ul "На рассмотрении Выбрать договор Загрузка файлов Принято Проверка файлов Обработ…" at bounding box center [457, 324] width 583 height 313
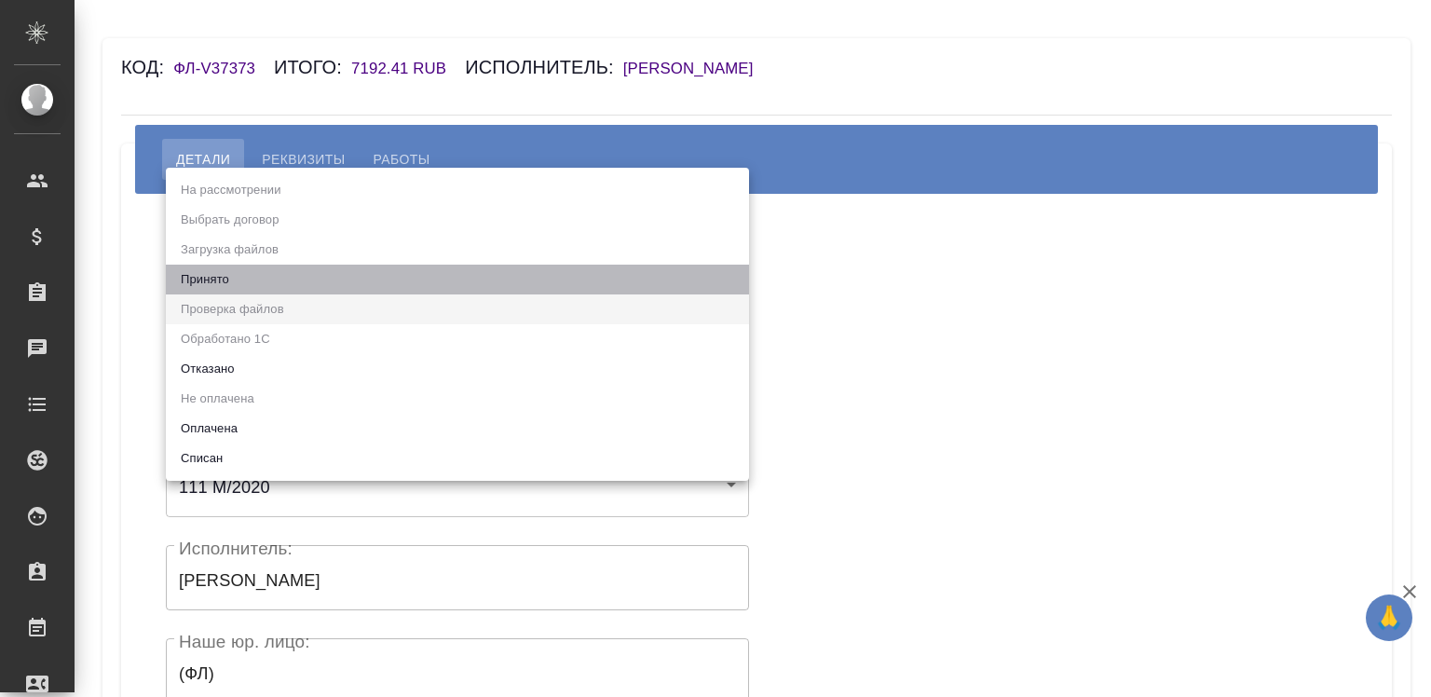
click at [287, 275] on li "Принято" at bounding box center [457, 280] width 583 height 30
type input "accepted"
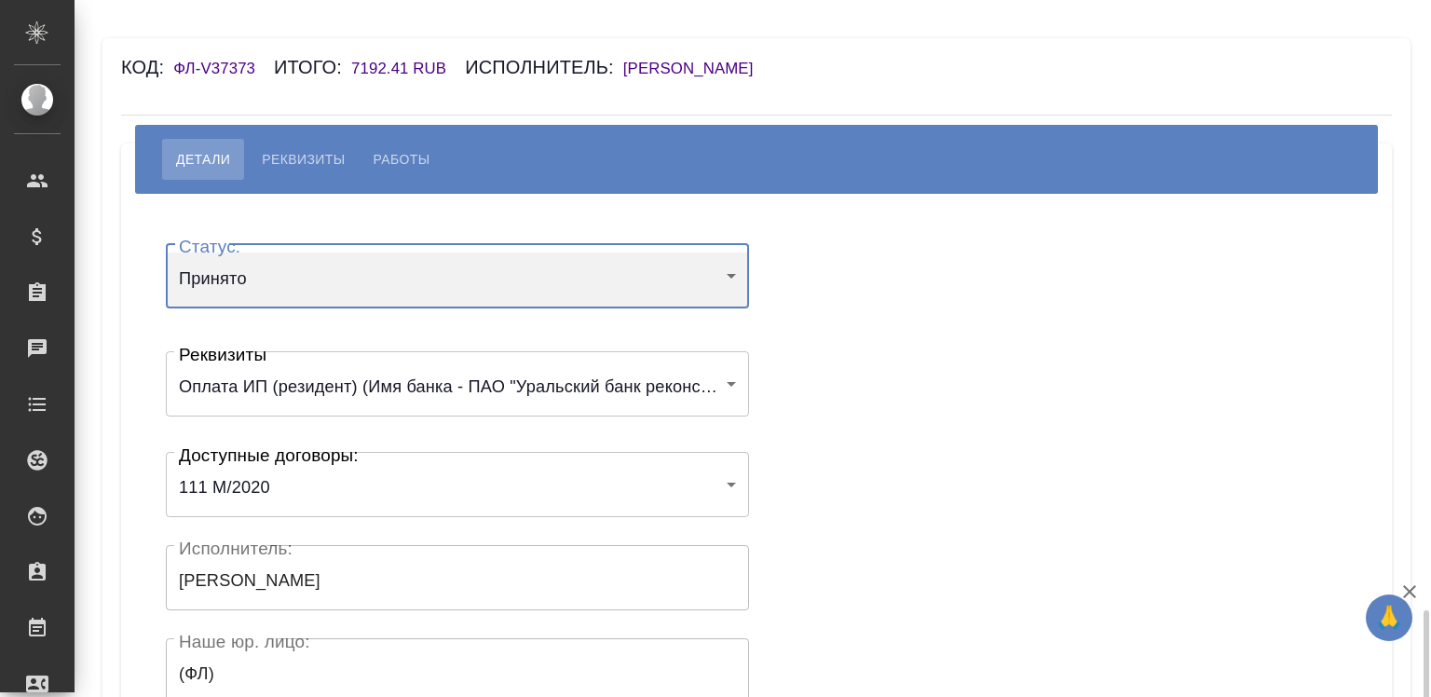
scroll to position [369, 0]
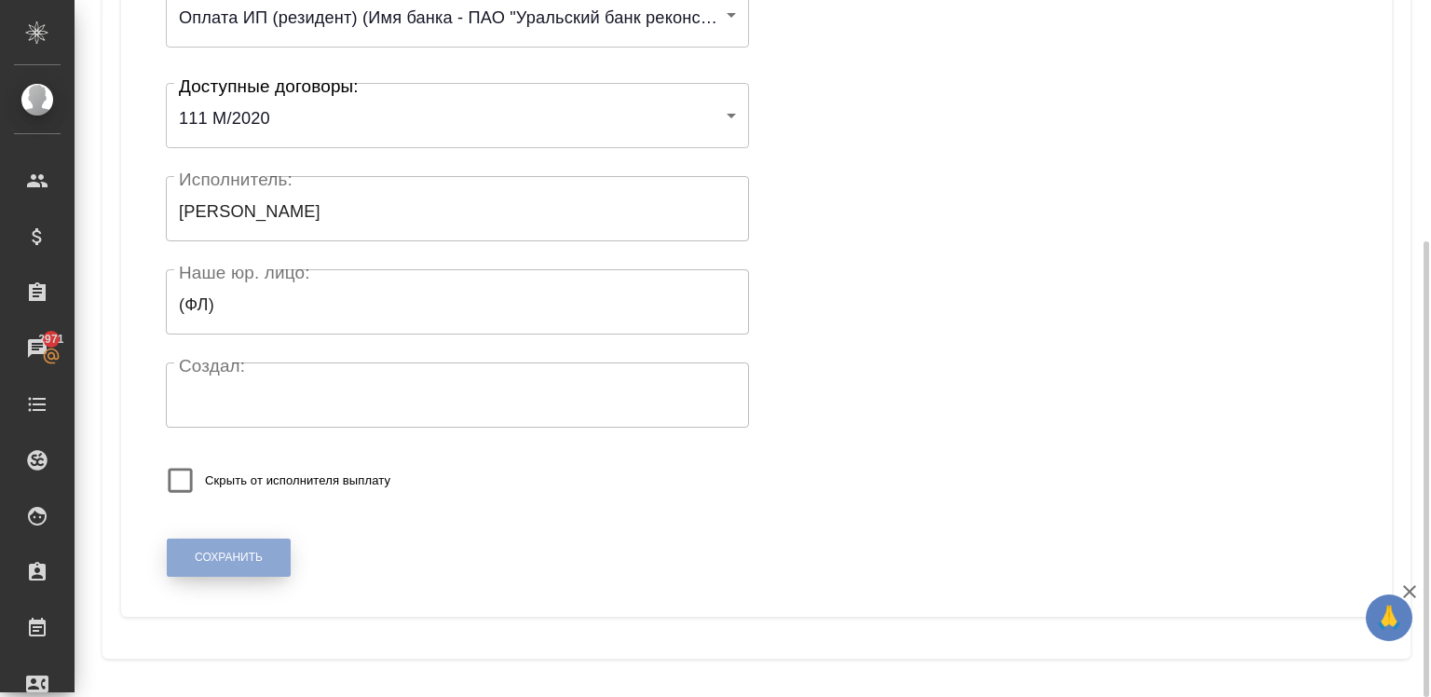
click at [262, 564] on span "Сохранить" at bounding box center [229, 558] width 68 height 16
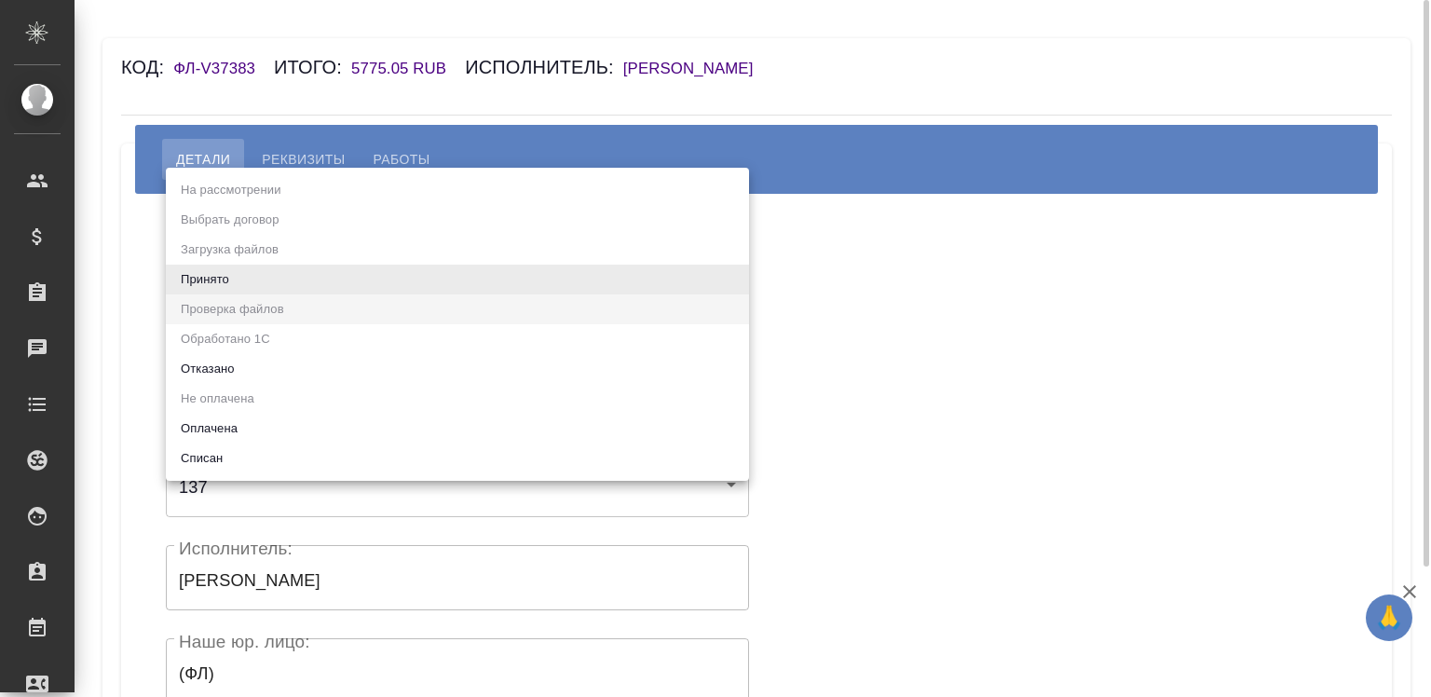
click at [347, 282] on body "🙏 .cls-1 fill:#fff; AWATERA Chigirina Alla Клиенты Спецификации Заказы Чаты Tod…" at bounding box center [715, 348] width 1431 height 697
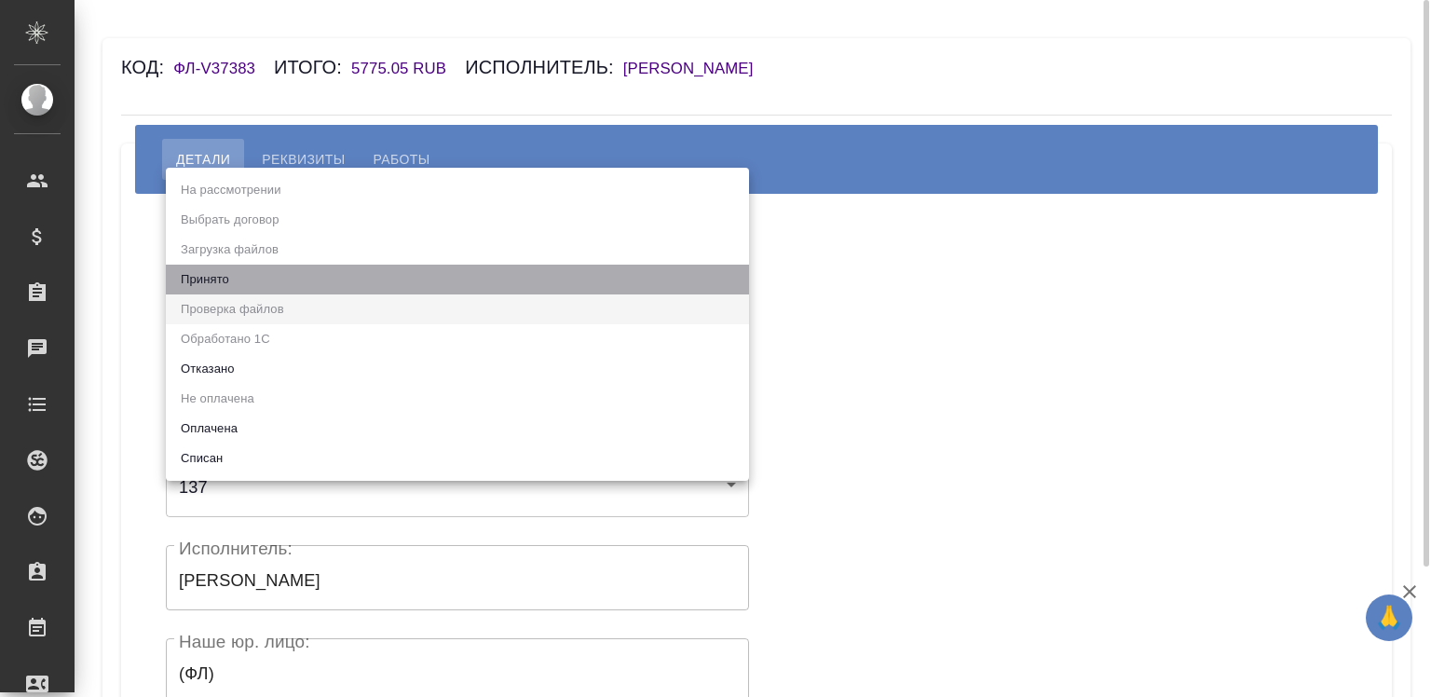
click at [347, 282] on li "Принято" at bounding box center [457, 280] width 583 height 30
type input "accepted"
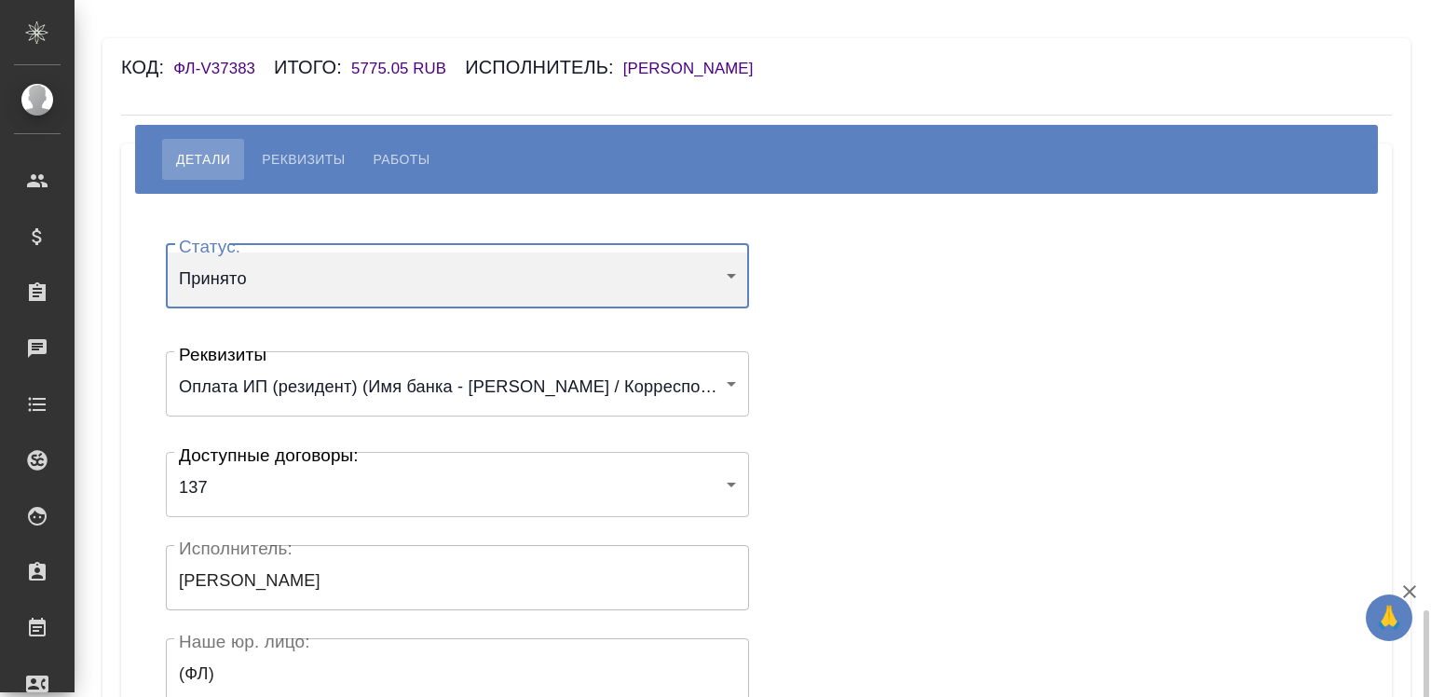
scroll to position [369, 0]
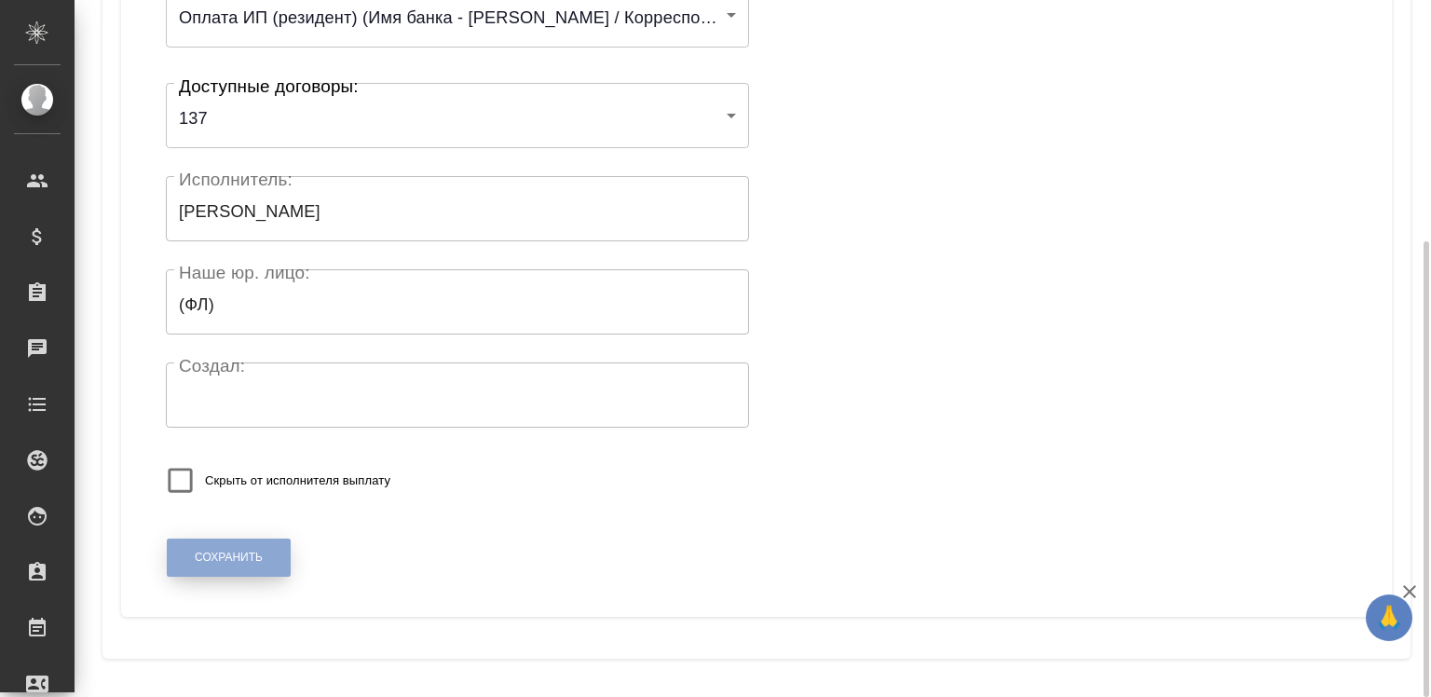
click at [253, 551] on span "Сохранить" at bounding box center [229, 558] width 68 height 16
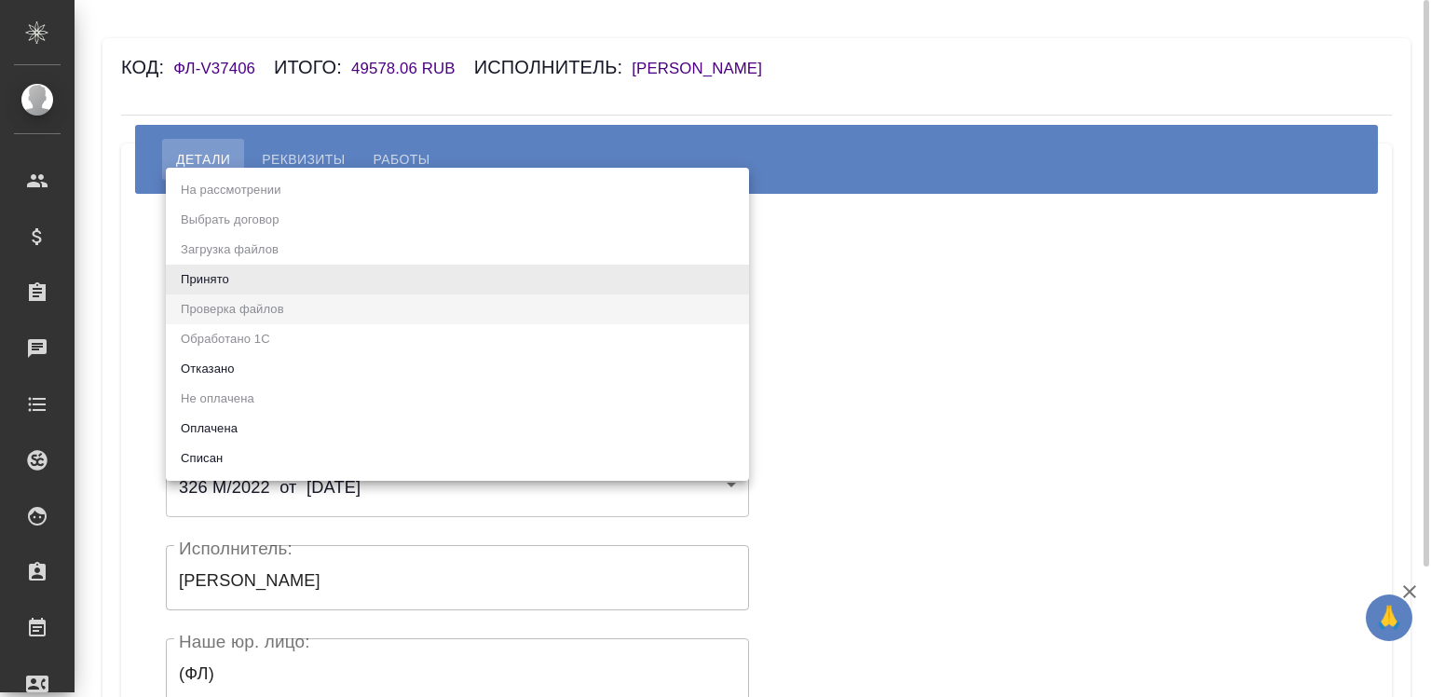
click at [279, 287] on body "🙏 .cls-1 fill:#fff; AWATERA Chigirina Alla Клиенты Спецификации Заказы Чаты Tod…" at bounding box center [715, 348] width 1431 height 697
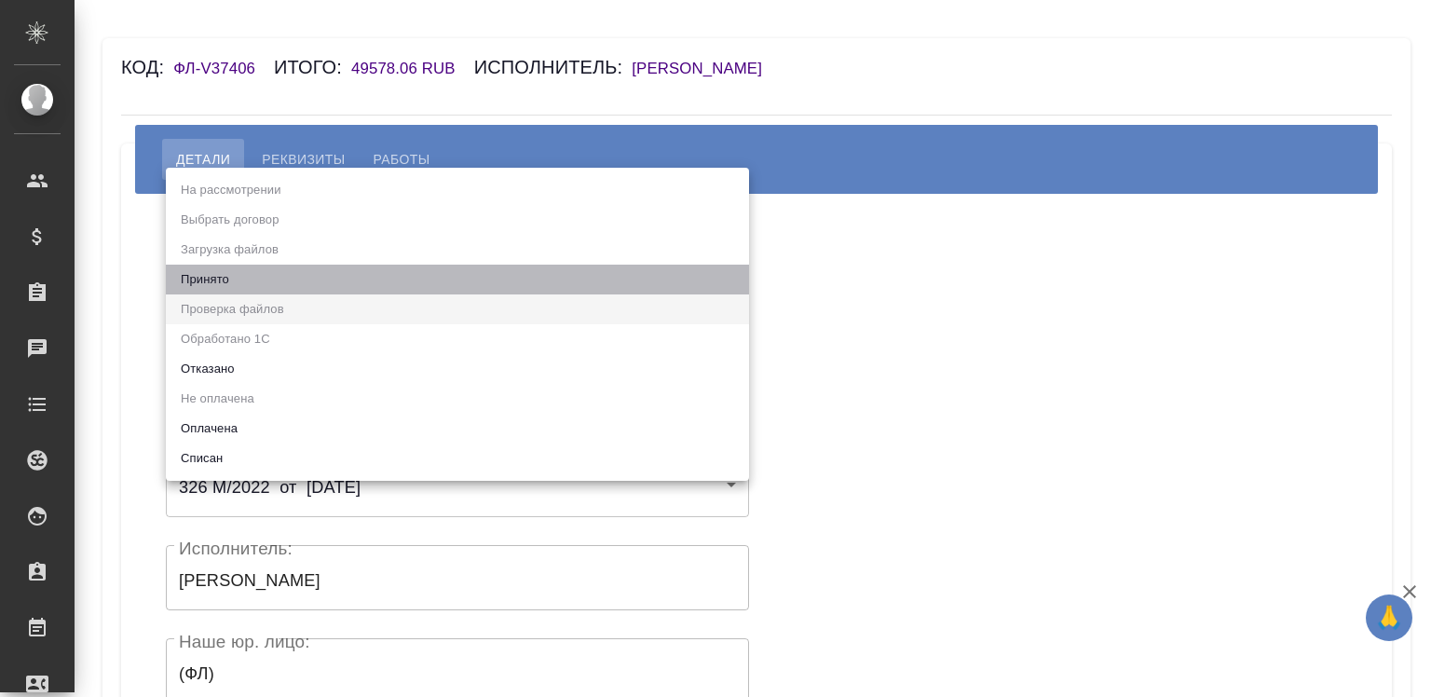
click at [279, 287] on li "Принято" at bounding box center [457, 280] width 583 height 30
type input "accepted"
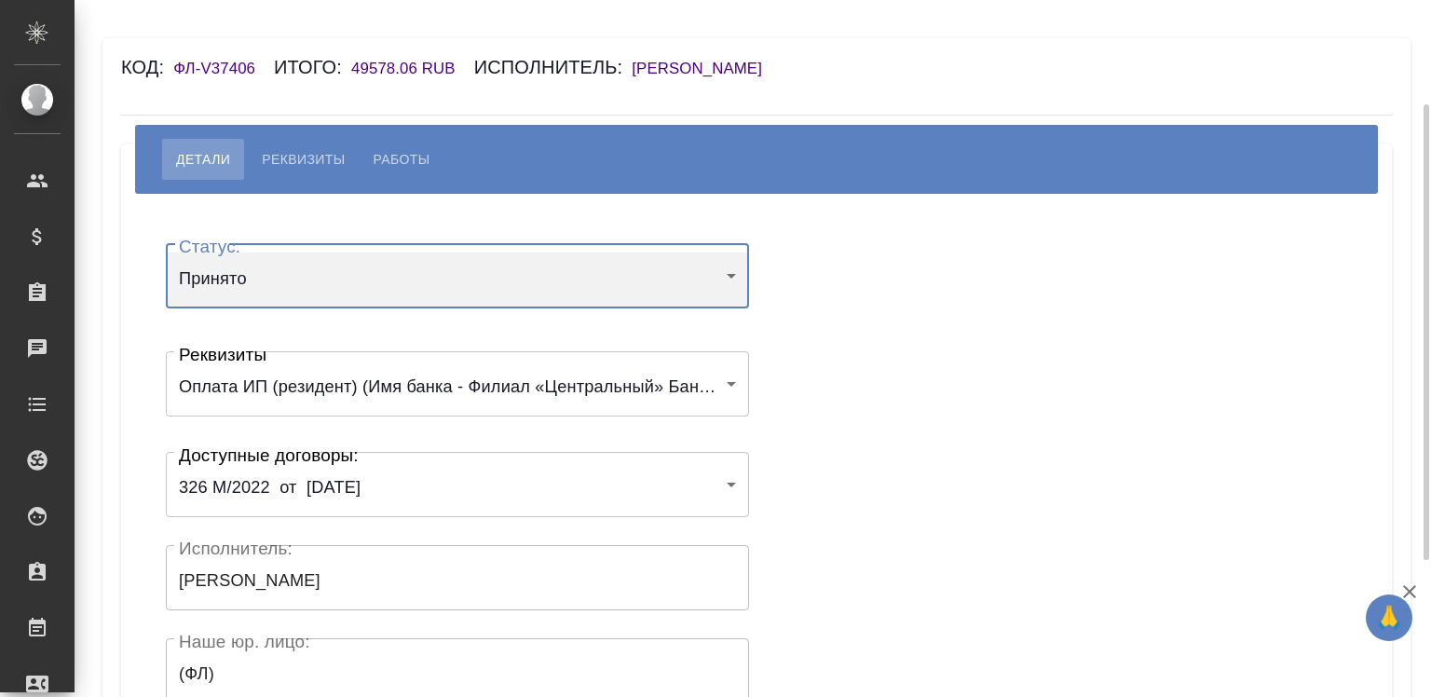
scroll to position [369, 0]
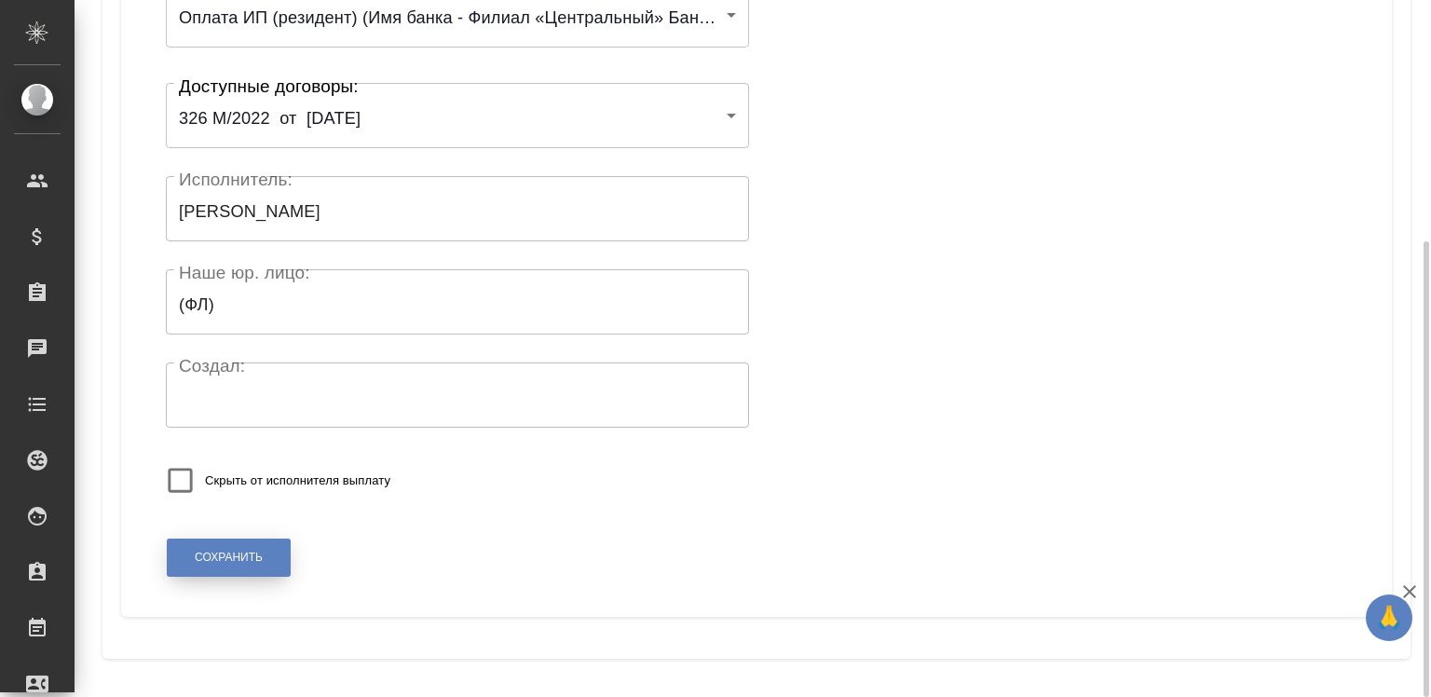
click at [240, 556] on span "Сохранить" at bounding box center [229, 558] width 68 height 16
